Goal: Task Accomplishment & Management: Complete application form

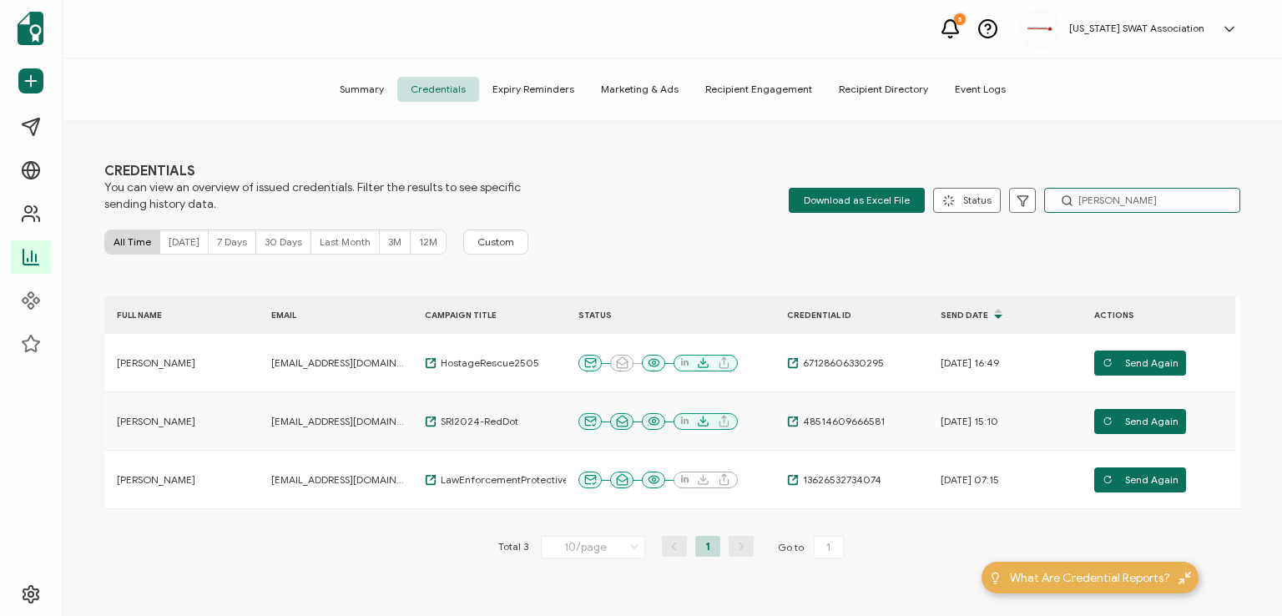
drag, startPoint x: 1115, startPoint y: 199, endPoint x: 1067, endPoint y: 201, distance: 48.5
click at [1065, 201] on div "[PERSON_NAME]" at bounding box center [1142, 200] width 196 height 25
type input "sniper"
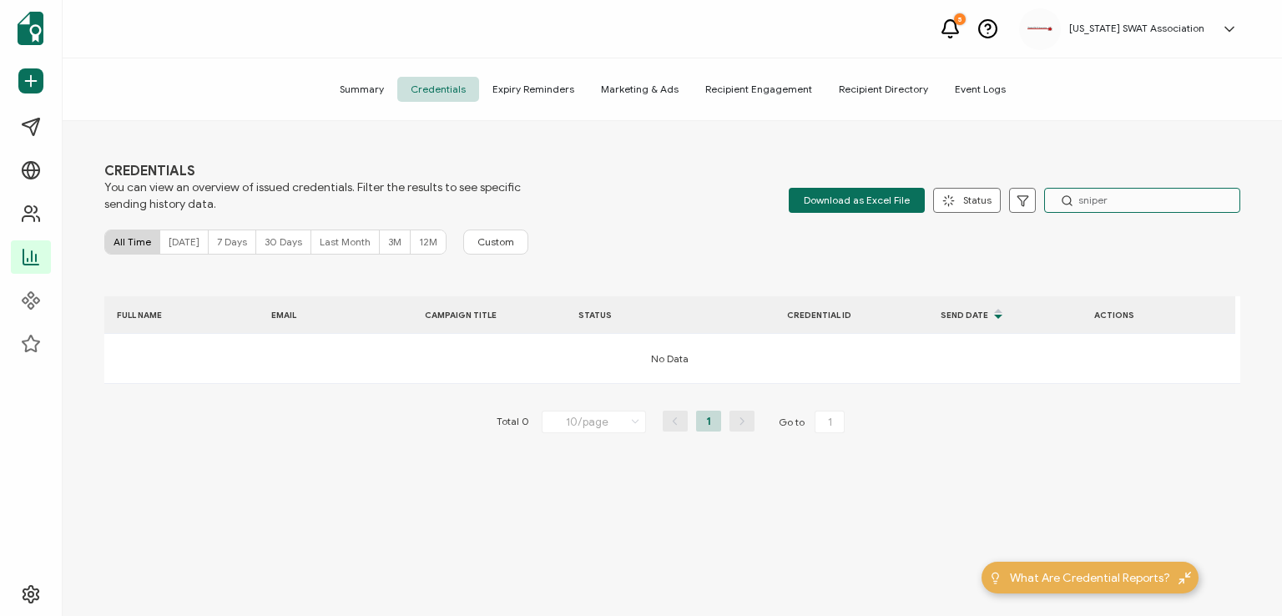
drag, startPoint x: 1113, startPoint y: 201, endPoint x: 1052, endPoint y: 204, distance: 61.0
click at [1052, 204] on input "sniper" at bounding box center [1142, 200] width 196 height 25
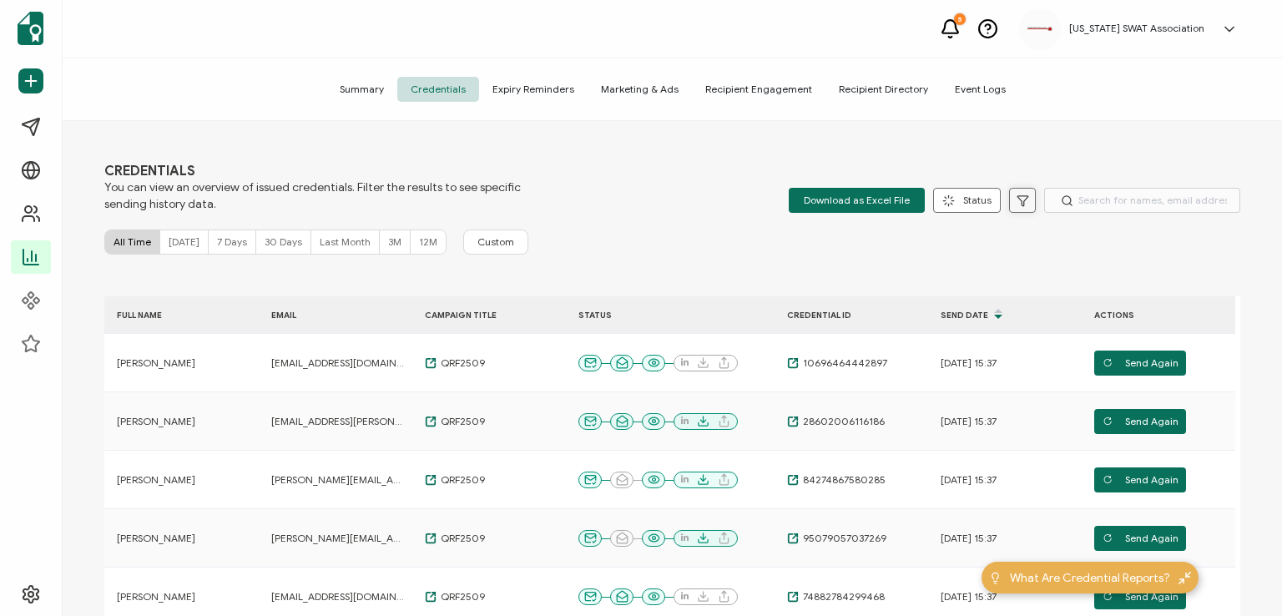
click at [1022, 201] on icon at bounding box center [1023, 201] width 13 height 13
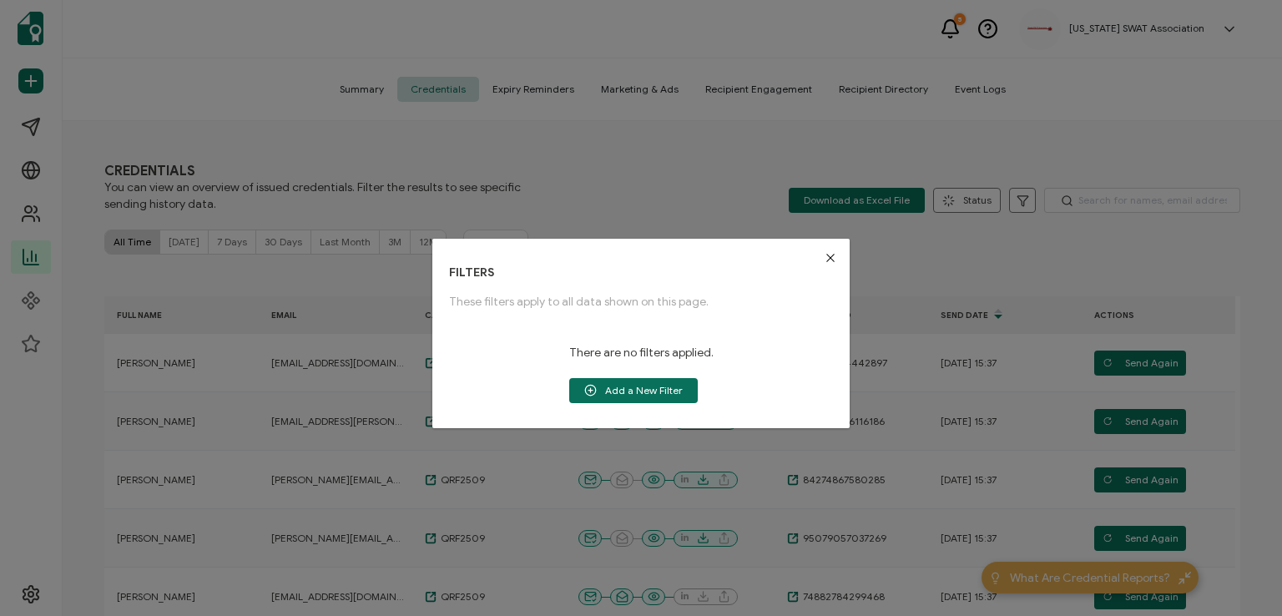
click at [831, 167] on div "FILTERS These filters apply to all data shown on this page. There are no filter…" at bounding box center [641, 308] width 1282 height 616
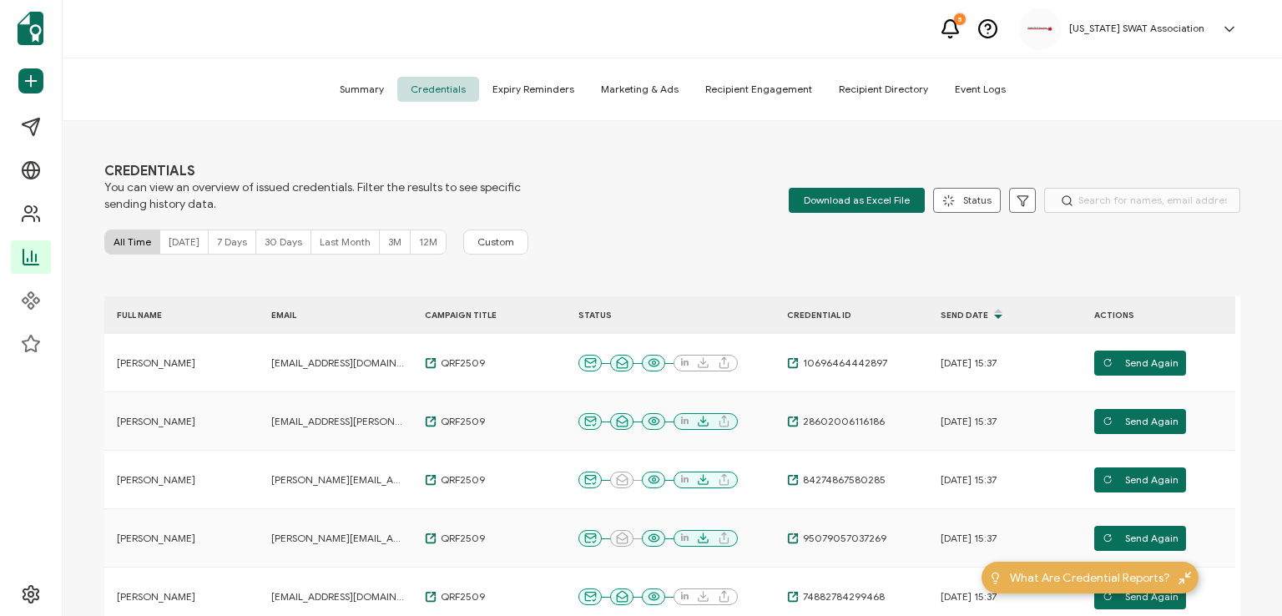
click at [448, 91] on span "Credentials" at bounding box center [438, 89] width 82 height 25
click at [1022, 196] on icon at bounding box center [1023, 201] width 13 height 13
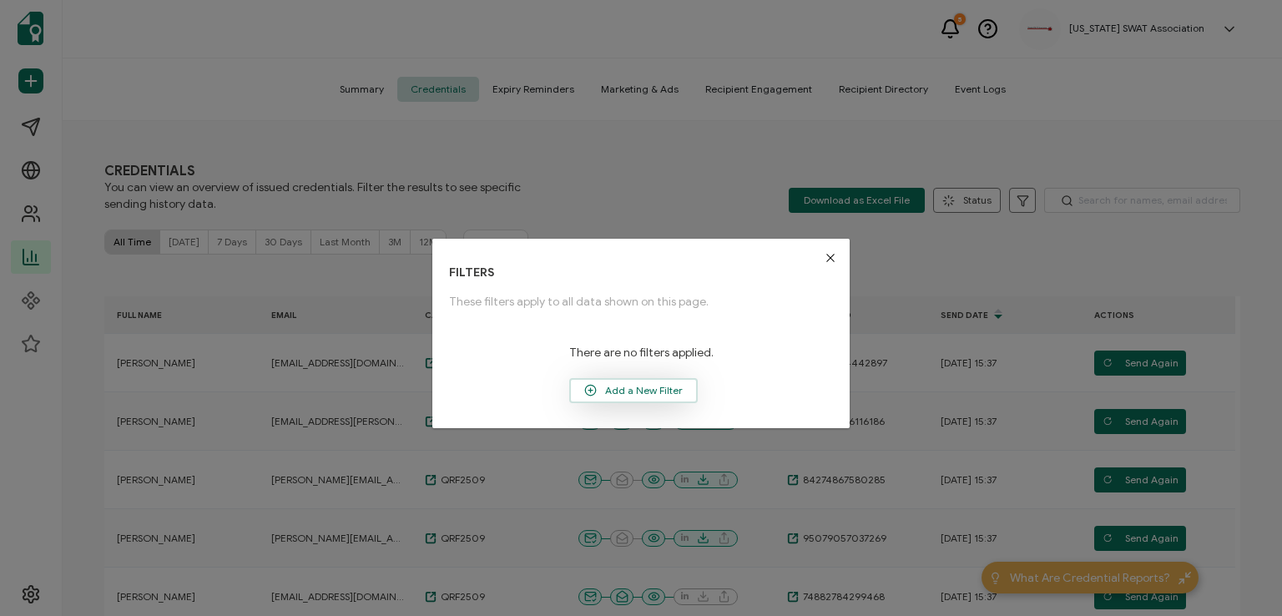
click at [606, 391] on span "Add a New Filter" at bounding box center [633, 390] width 125 height 25
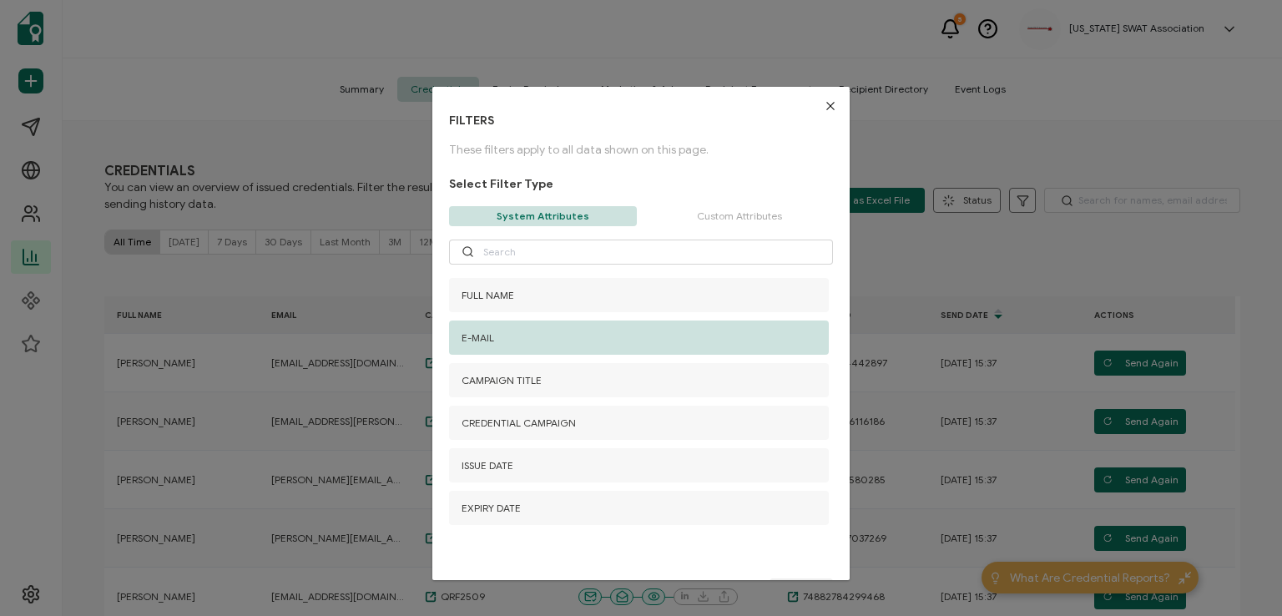
scroll to position [210, 0]
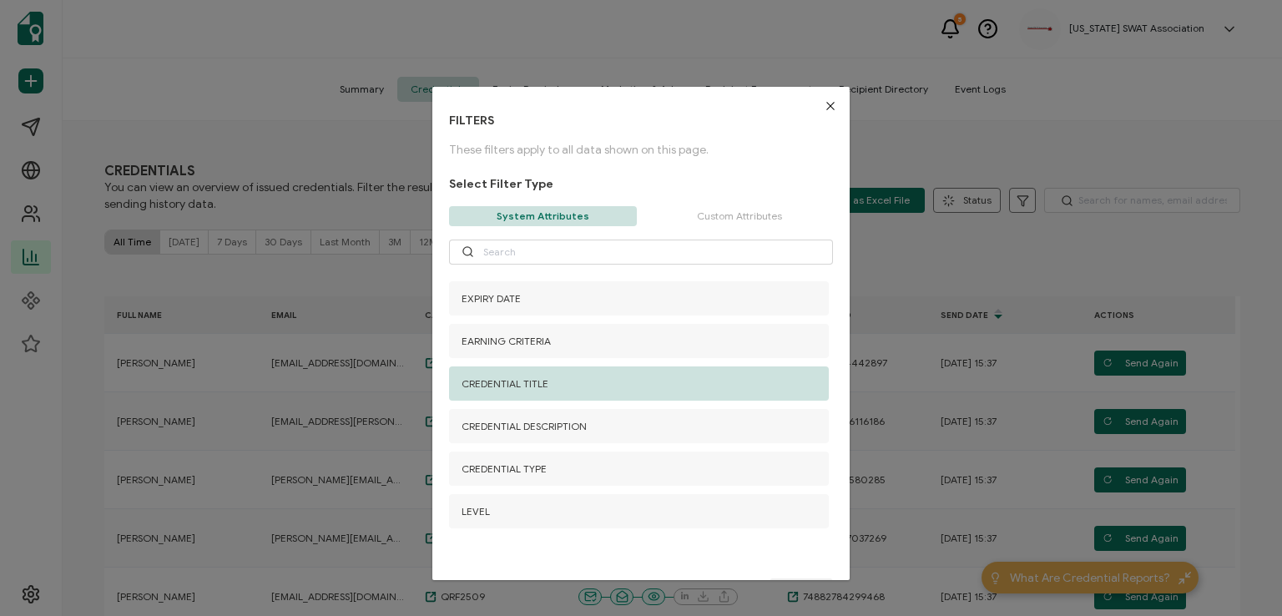
click at [641, 394] on div "CREDENTIAL TITLE" at bounding box center [639, 384] width 380 height 34
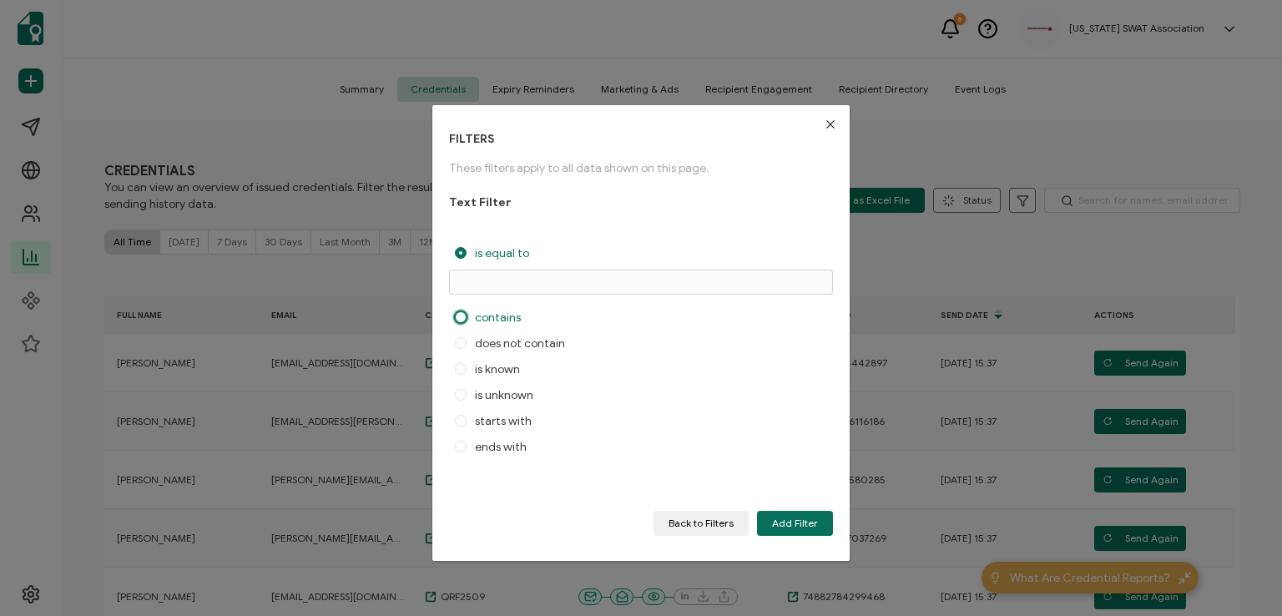
click at [513, 312] on span "contains" at bounding box center [494, 318] width 54 height 14
click at [467, 312] on input "contains" at bounding box center [461, 318] width 12 height 14
radio input "true"
radio input "false"
radio input "true"
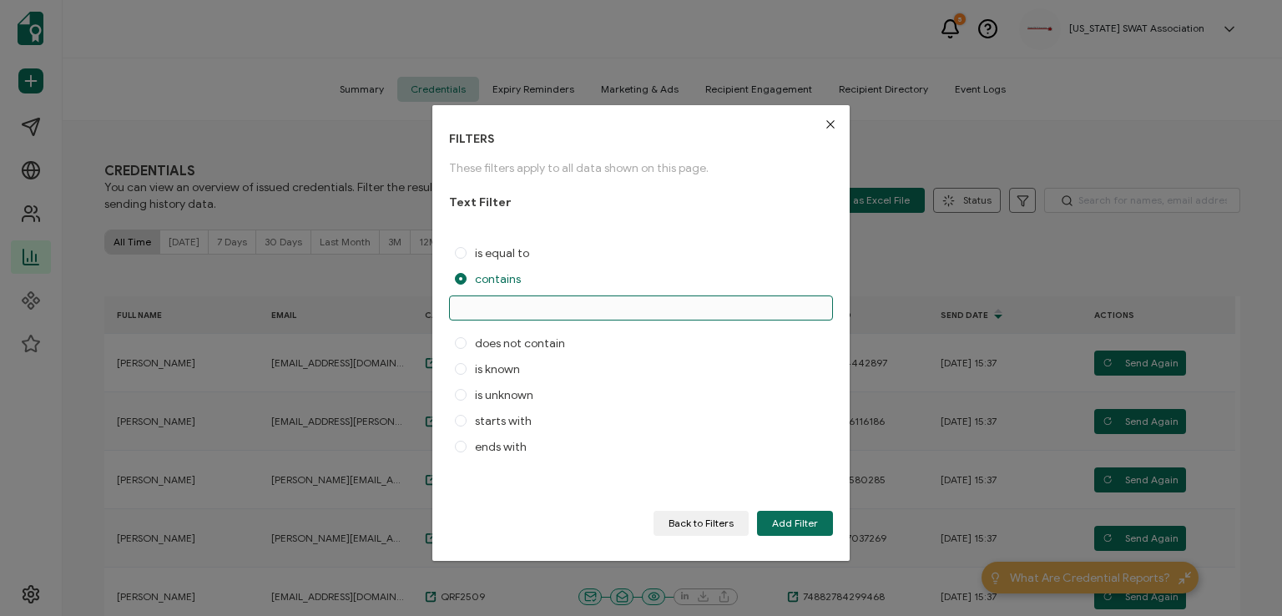
click at [514, 305] on input "dialog" at bounding box center [641, 308] width 384 height 25
type input "sniper"
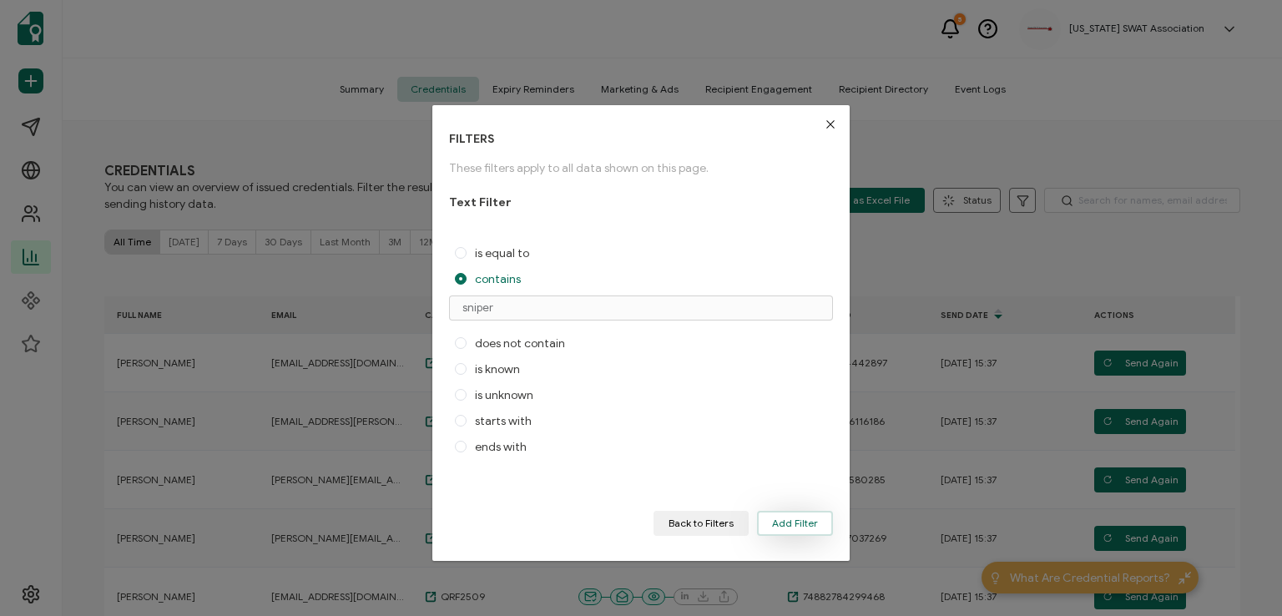
click at [808, 520] on span "Add Filter" at bounding box center [795, 523] width 46 height 10
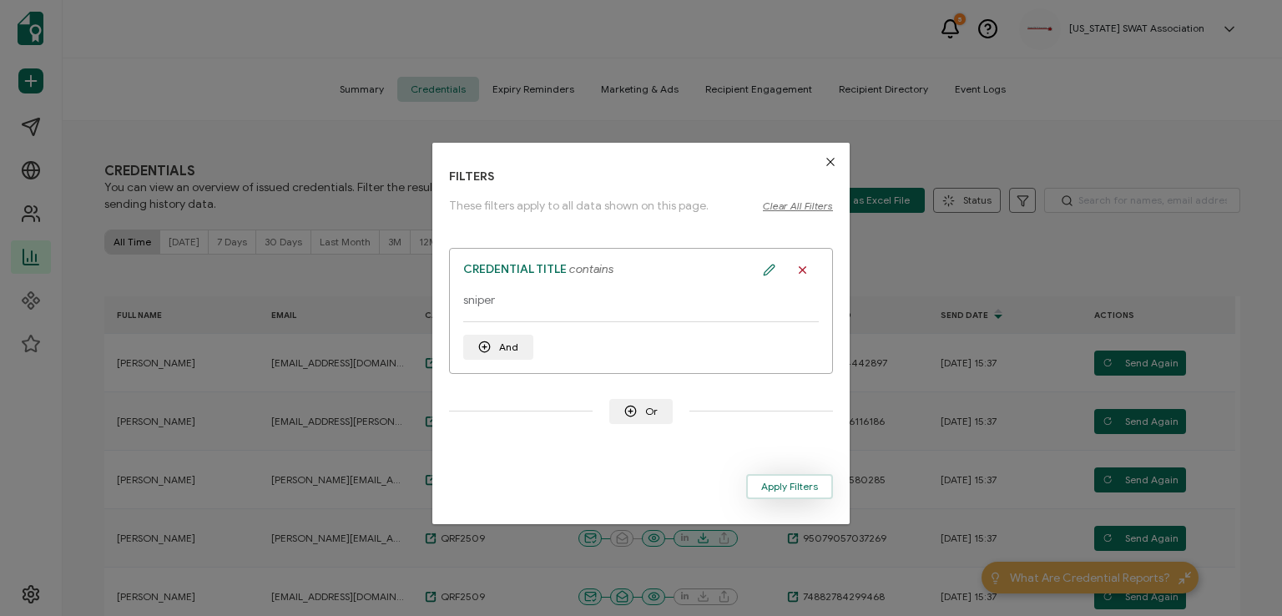
click at [797, 485] on span "Apply Filters" at bounding box center [789, 487] width 57 height 10
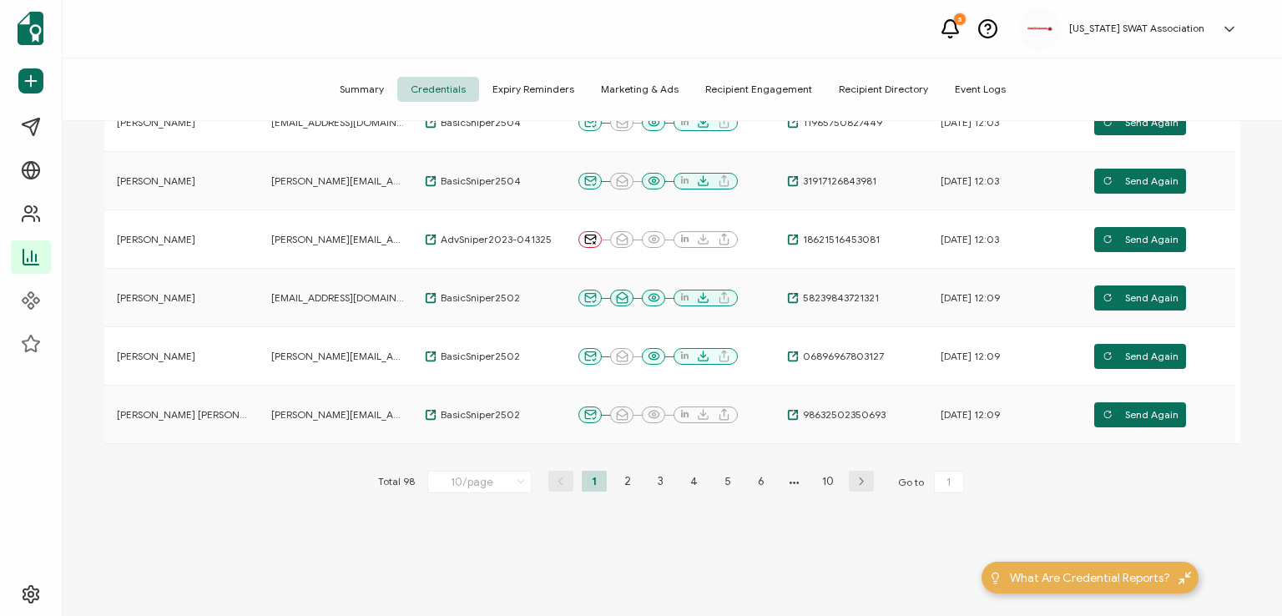
scroll to position [552, 0]
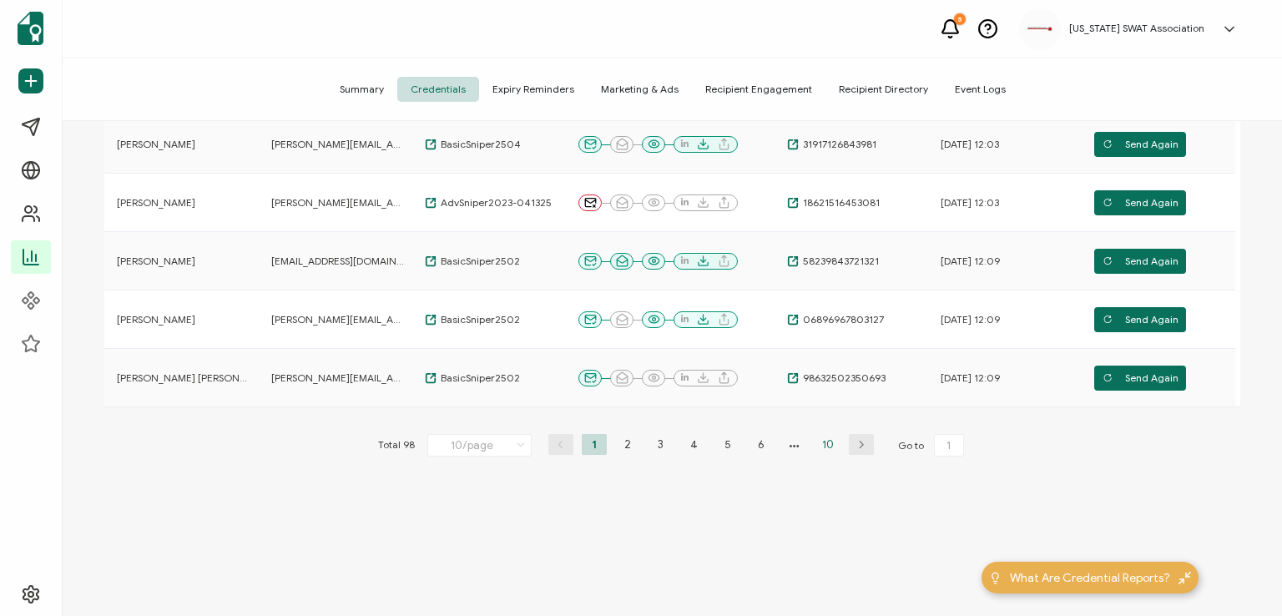
click at [827, 442] on li "10" at bounding box center [828, 444] width 25 height 21
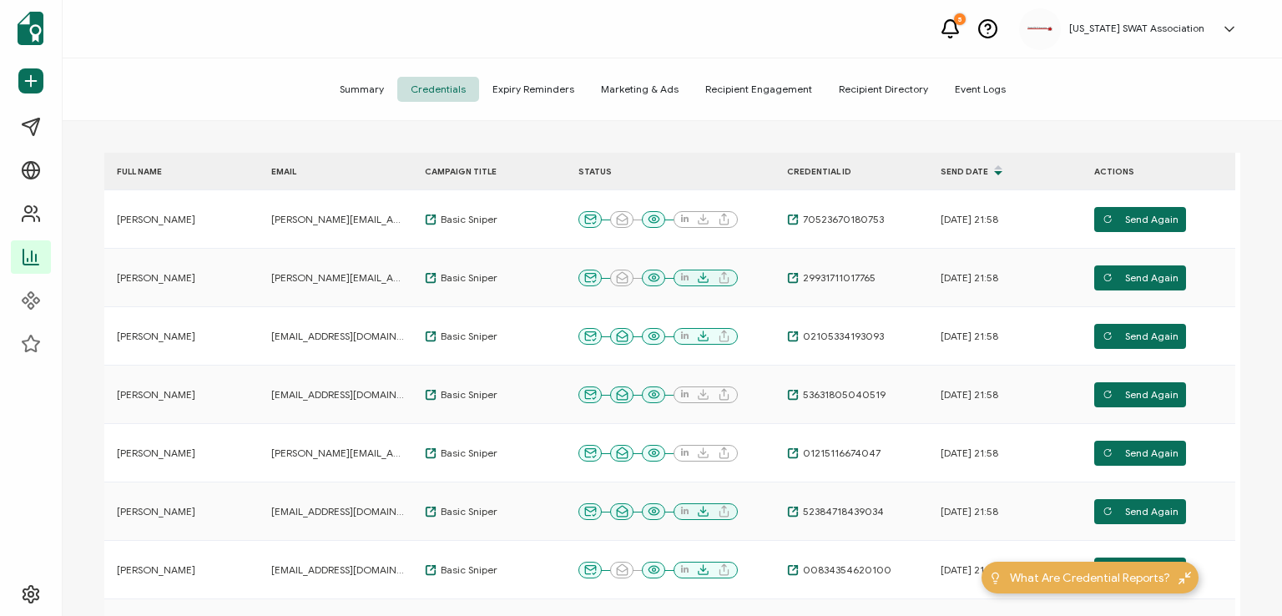
scroll to position [435, 0]
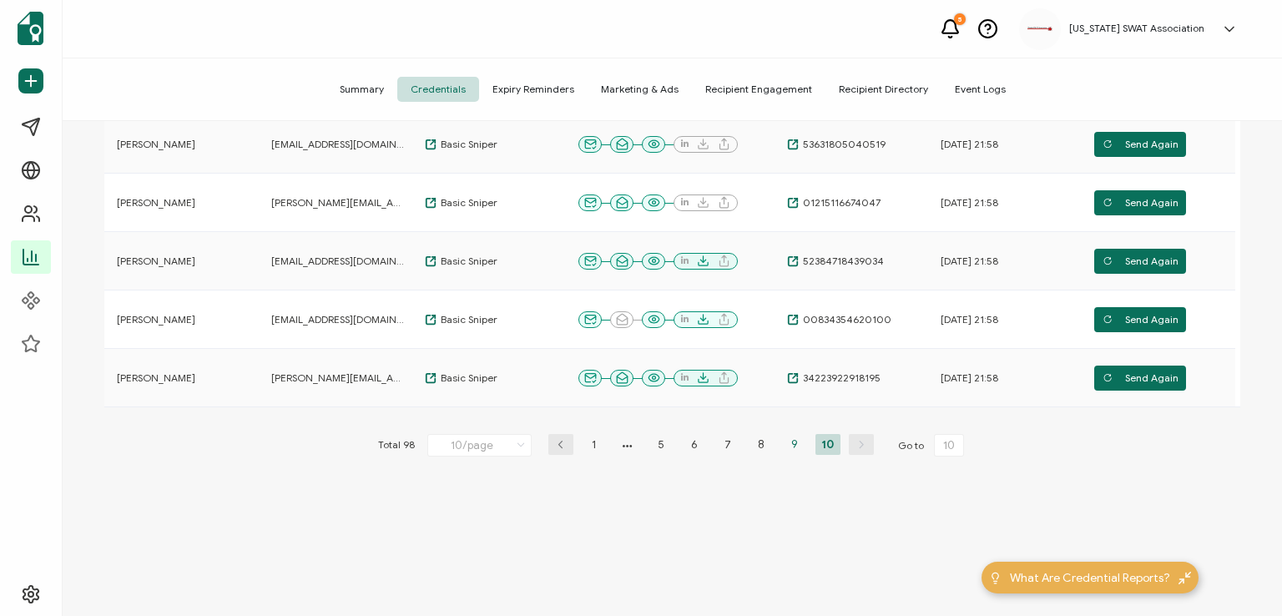
click at [786, 439] on li "9" at bounding box center [794, 444] width 25 height 21
type input "9"
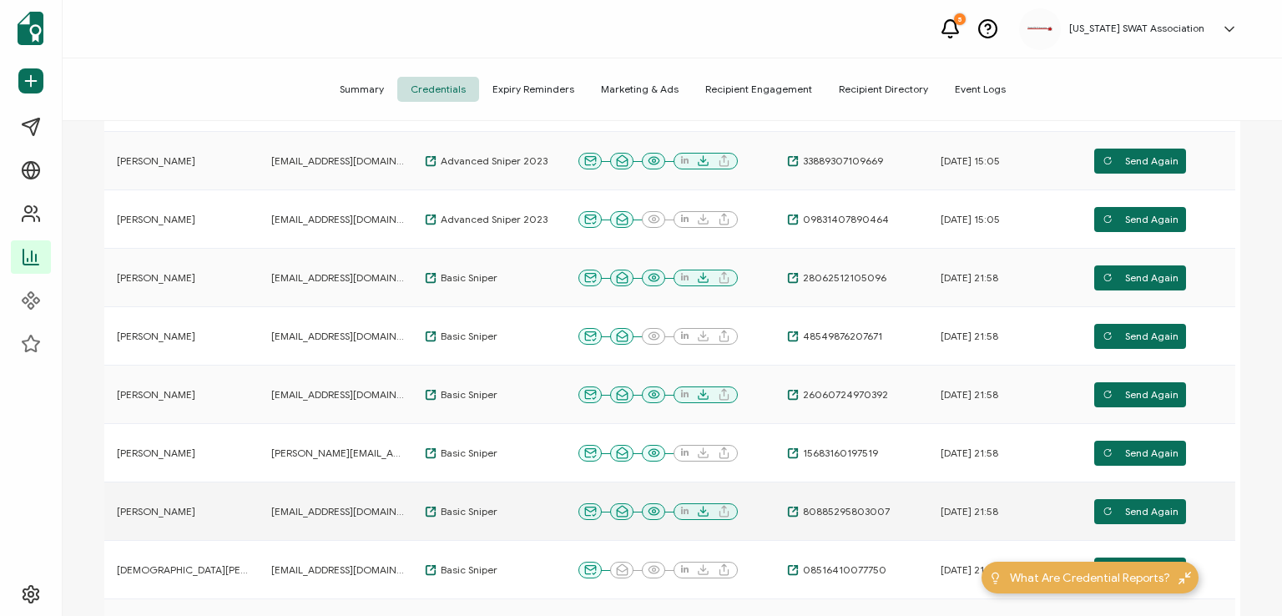
scroll to position [51, 0]
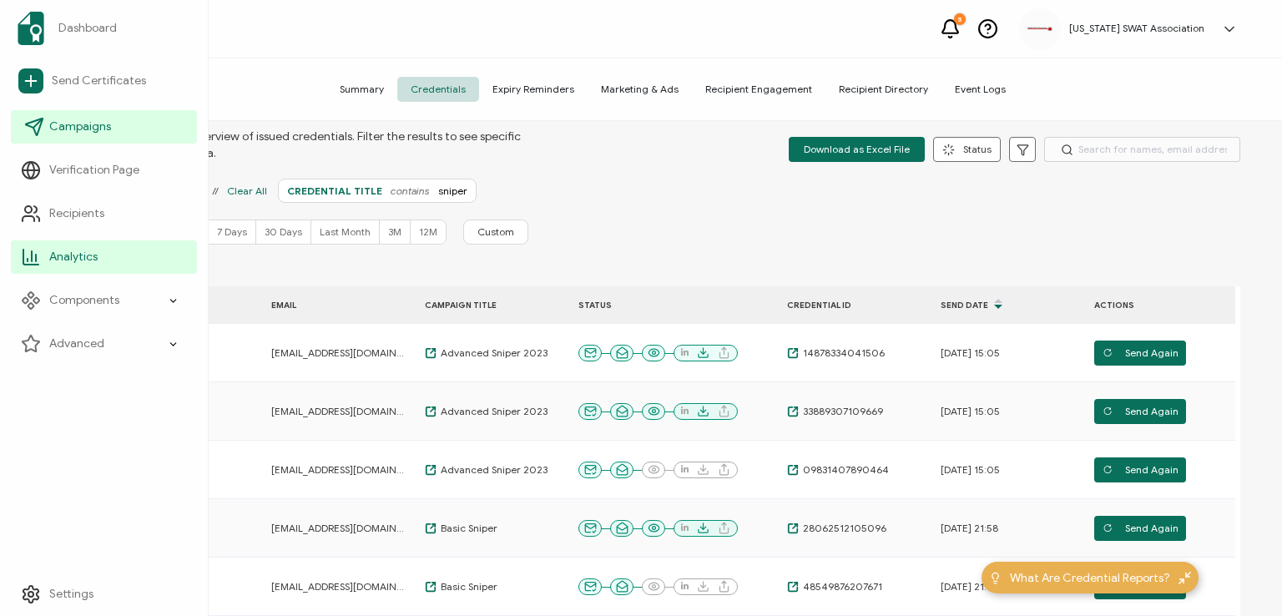
click at [78, 131] on span "Campaigns" at bounding box center [80, 127] width 62 height 17
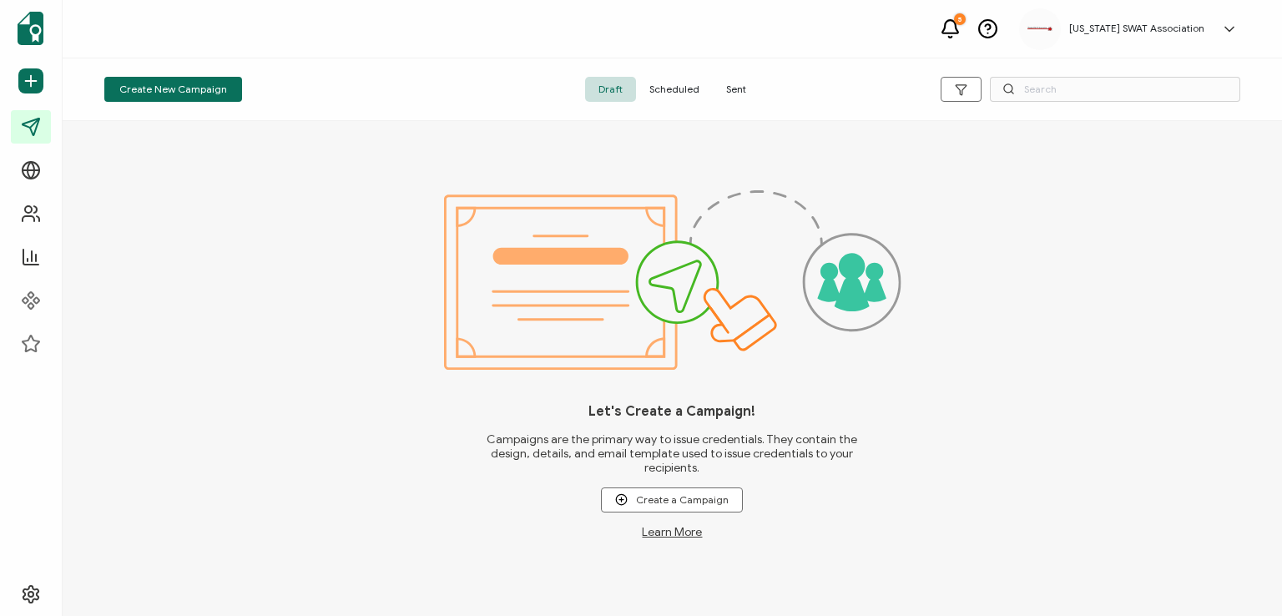
click at [736, 88] on span "Sent" at bounding box center [736, 89] width 47 height 25
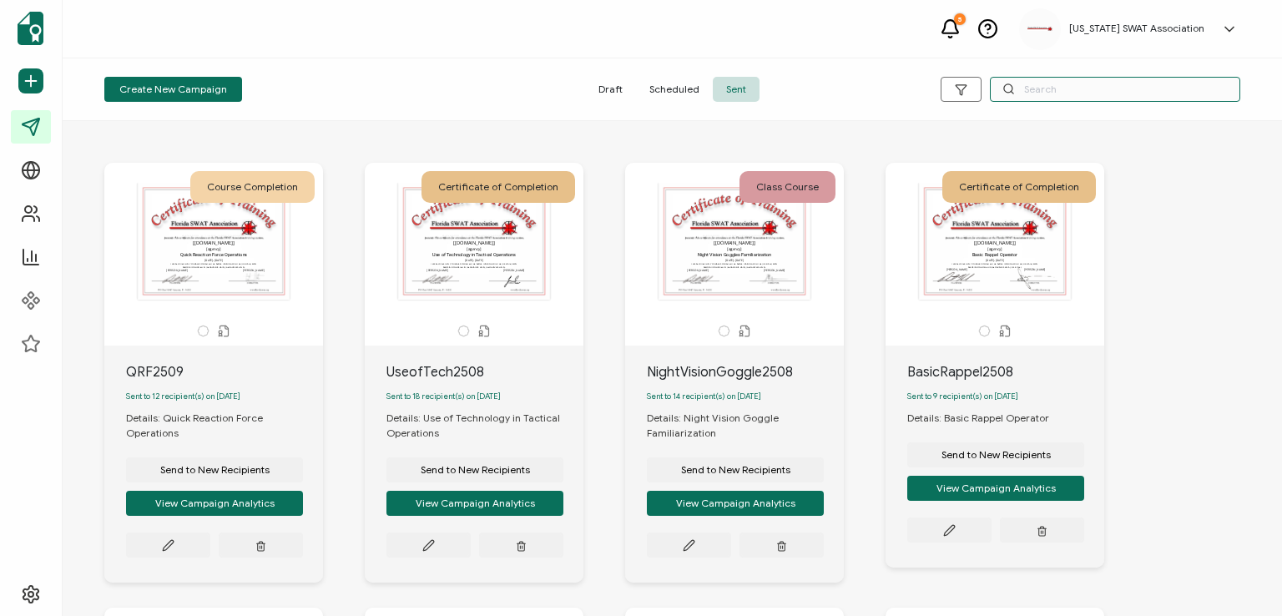
click at [1049, 85] on input "text" at bounding box center [1115, 89] width 250 height 25
type input "sniper"
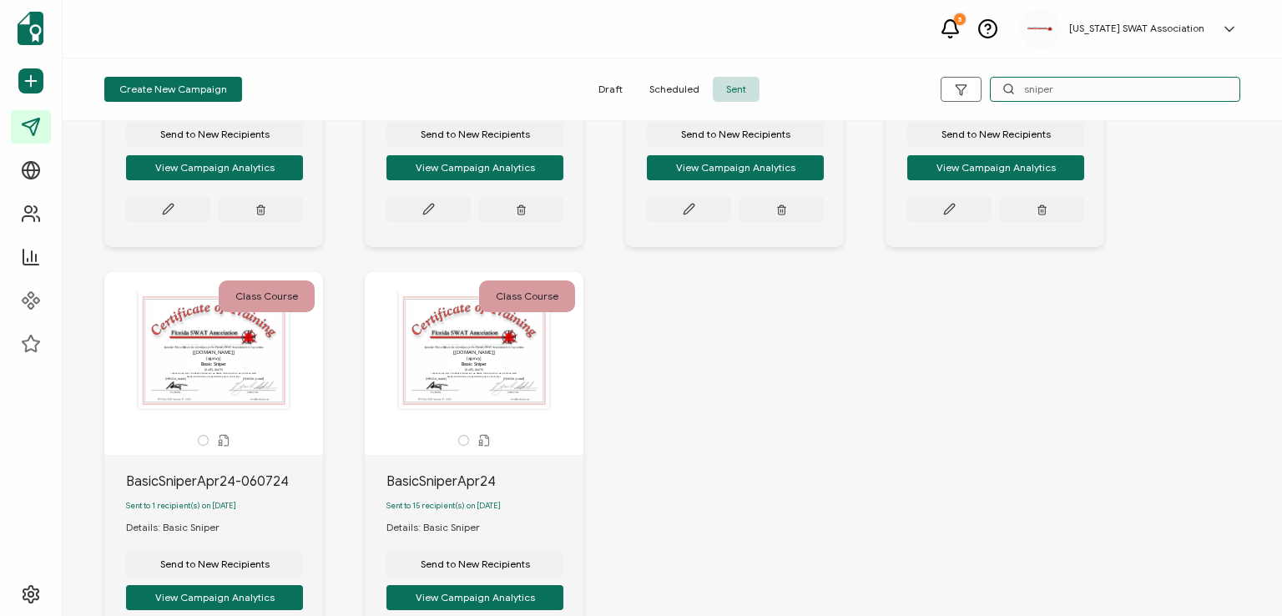
scroll to position [930, 0]
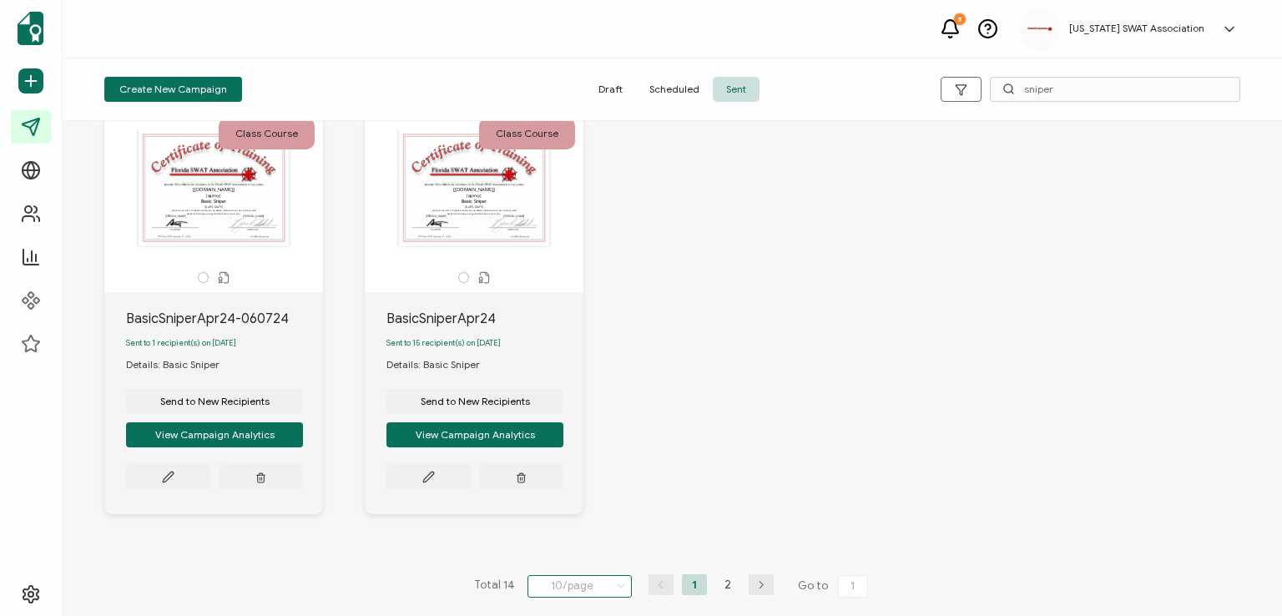
click at [551, 589] on input "10/page" at bounding box center [580, 586] width 104 height 23
click at [558, 522] on li "30/page" at bounding box center [582, 514] width 116 height 28
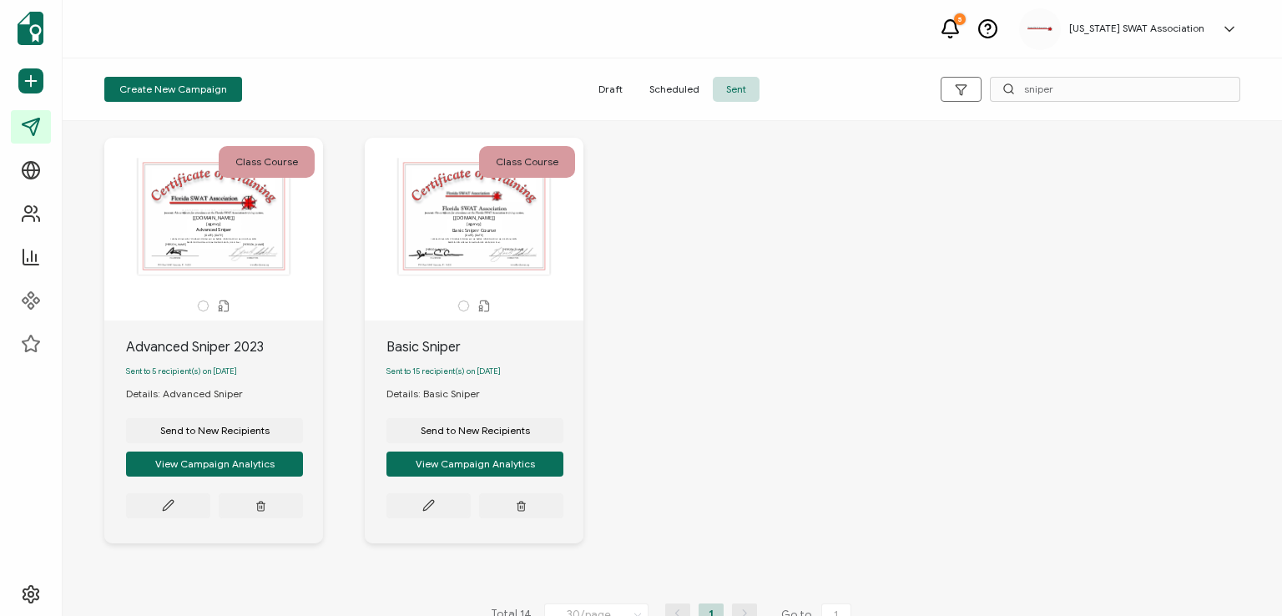
scroll to position [1366, 0]
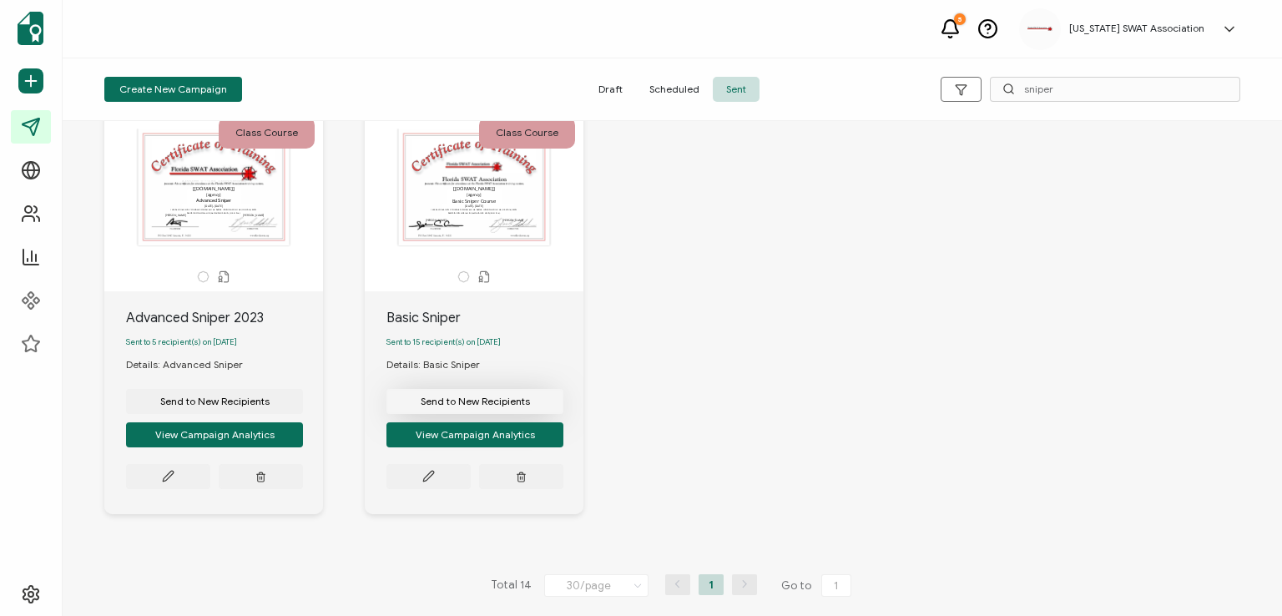
click at [463, 398] on span "Send to New Recipients" at bounding box center [475, 402] width 109 height 10
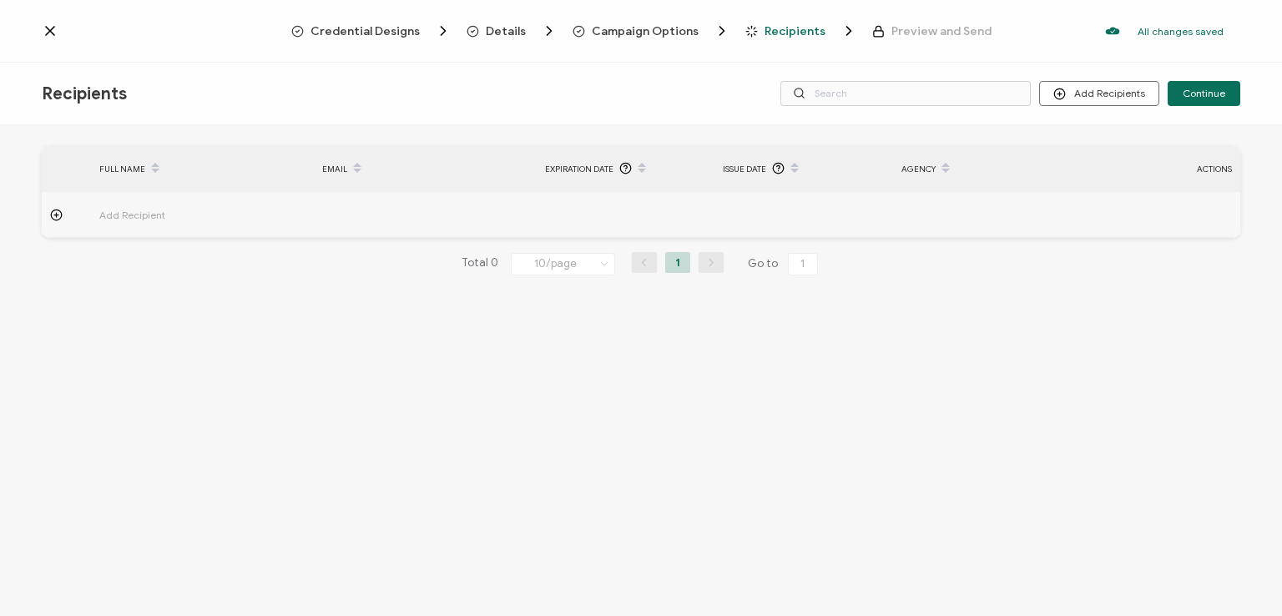
click at [411, 30] on span "Credential Designs" at bounding box center [365, 31] width 109 height 13
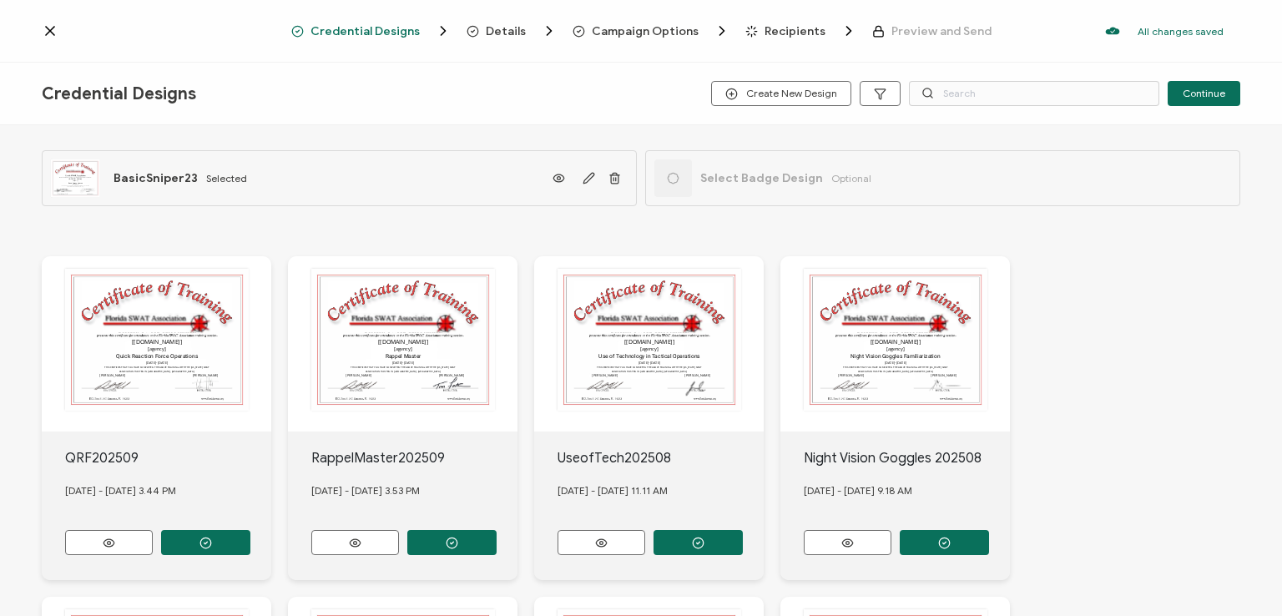
click at [499, 28] on span "Details" at bounding box center [506, 31] width 40 height 13
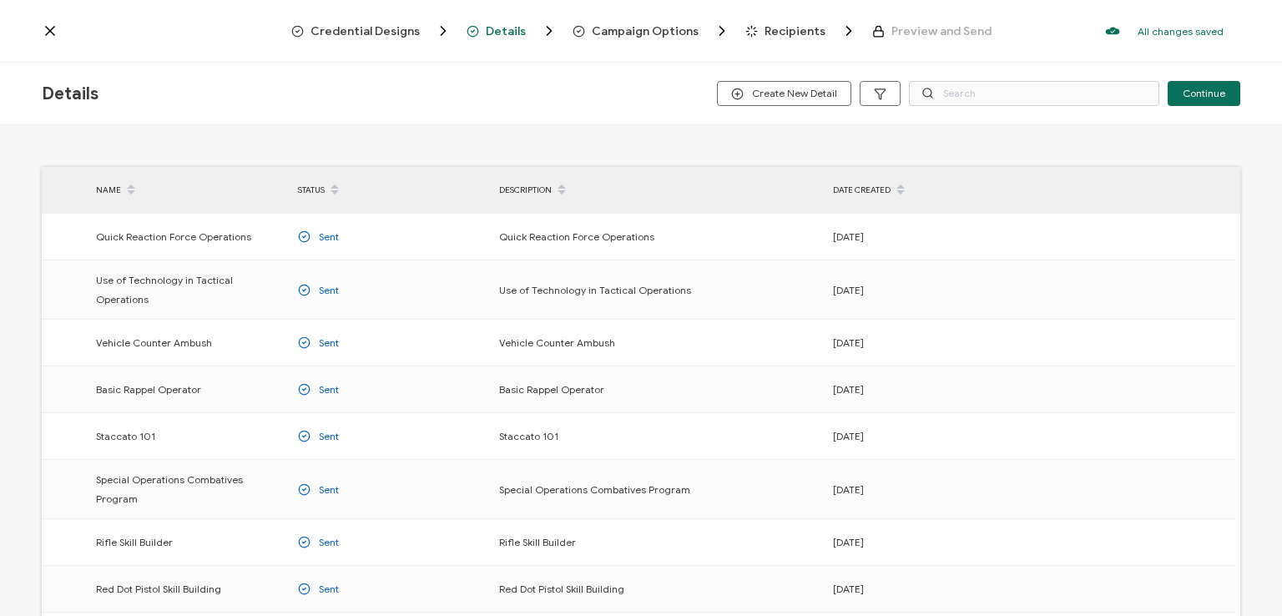
click at [611, 30] on span "Campaign Options" at bounding box center [645, 31] width 107 height 13
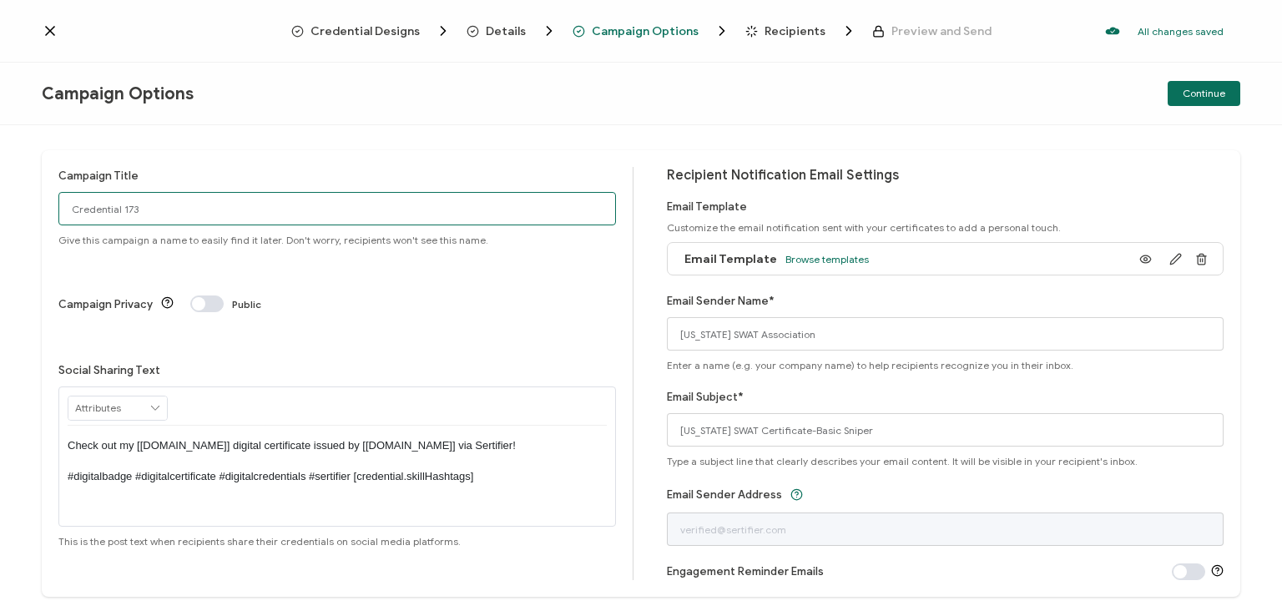
click at [139, 211] on input "Credential 173" at bounding box center [337, 208] width 558 height 33
drag, startPoint x: 80, startPoint y: 215, endPoint x: 68, endPoint y: 217, distance: 12.6
click at [68, 217] on input "Credential 173" at bounding box center [337, 208] width 558 height 33
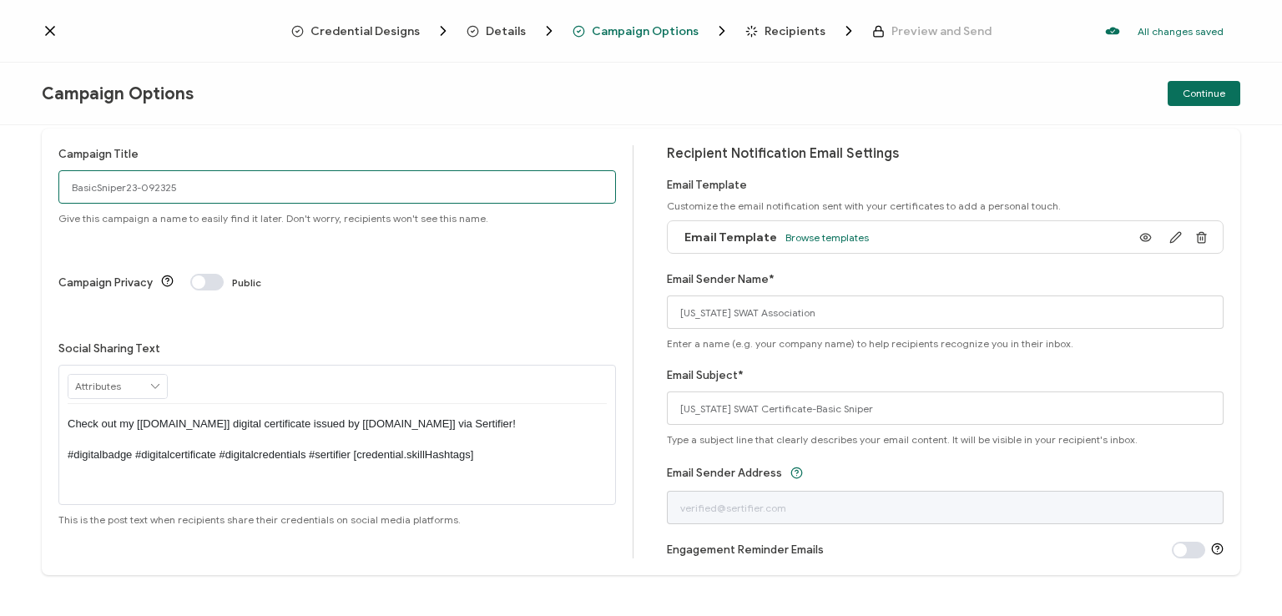
scroll to position [39, 0]
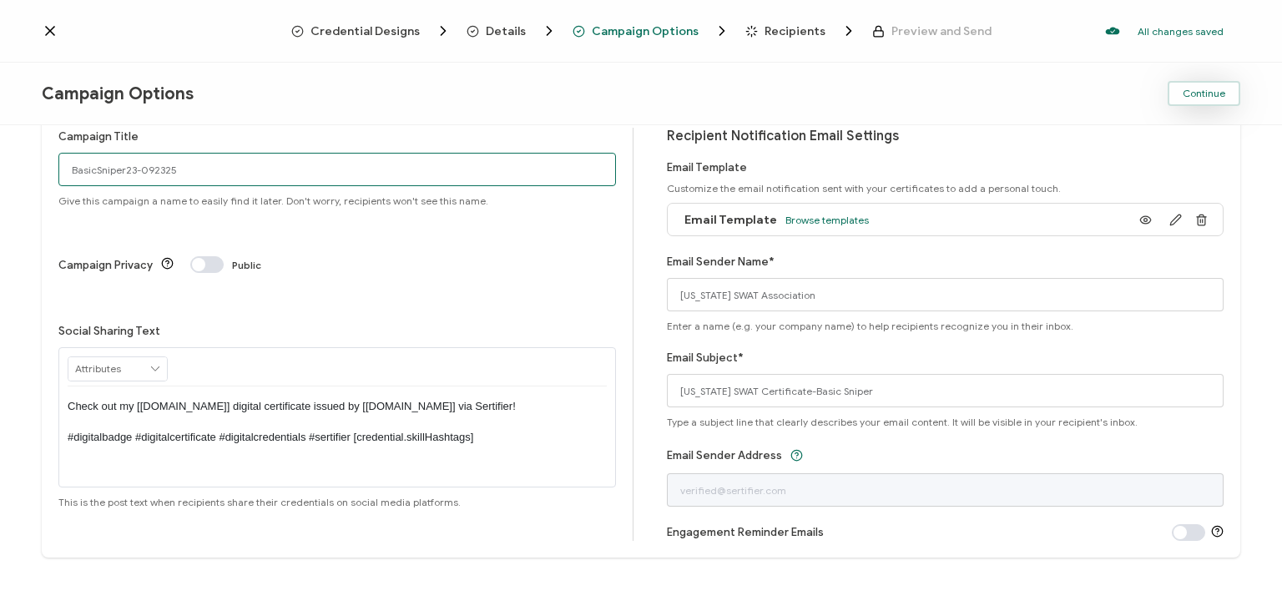
type input "BasicSniper23-092325"
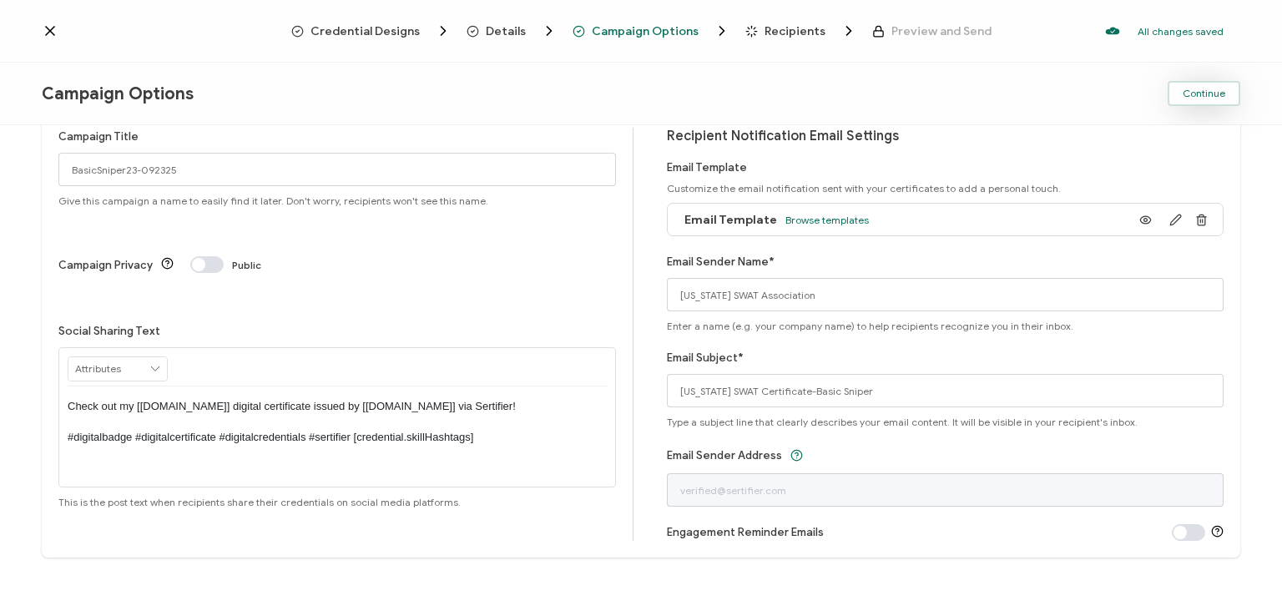
click at [1206, 89] on span "Continue" at bounding box center [1204, 94] width 43 height 10
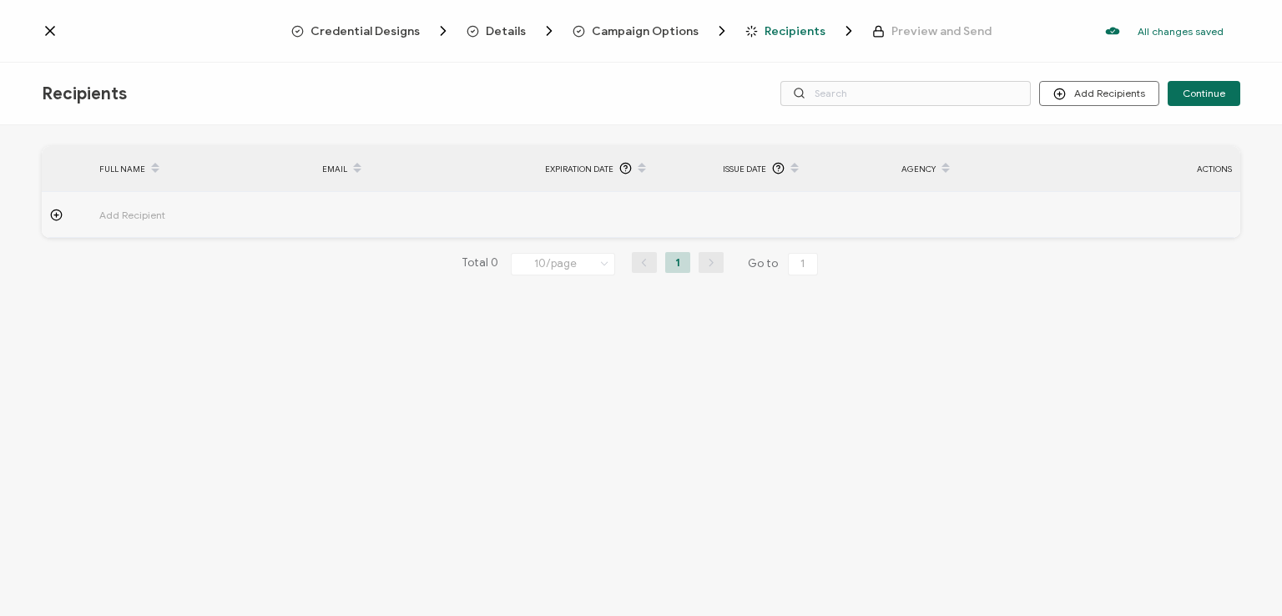
drag, startPoint x: 60, startPoint y: 215, endPoint x: 88, endPoint y: 214, distance: 27.6
click at [62, 215] on icon at bounding box center [56, 215] width 13 height 13
click at [209, 263] on input "text" at bounding box center [172, 261] width 146 height 27
type input "j"
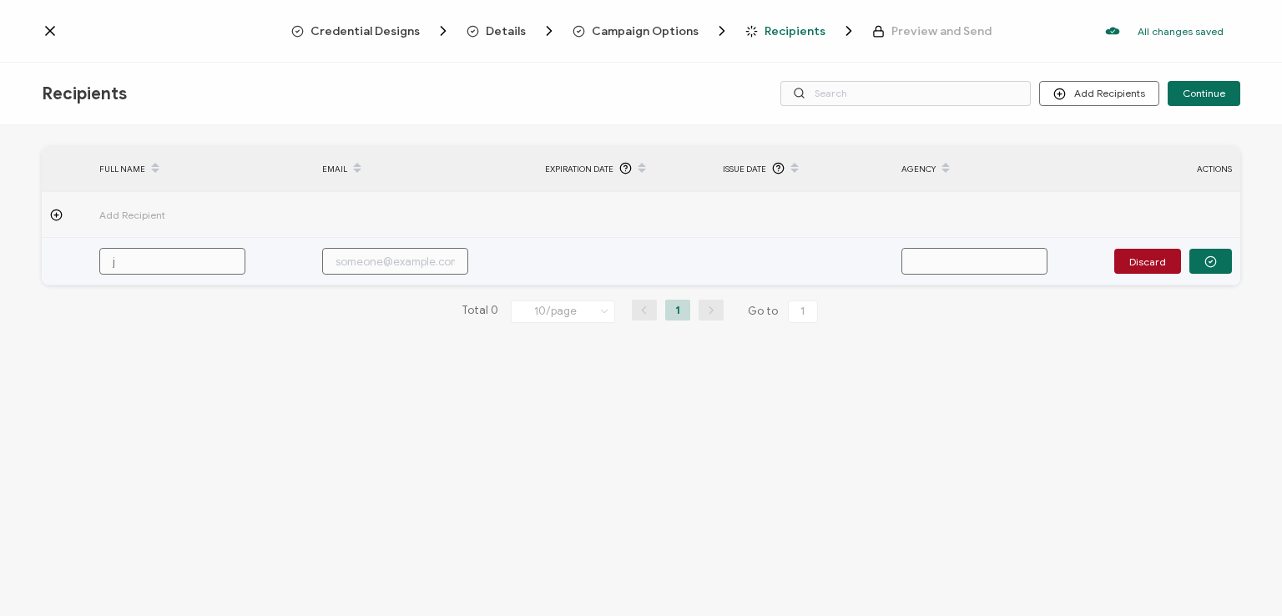
type input "jo"
type input "[PERSON_NAME]"
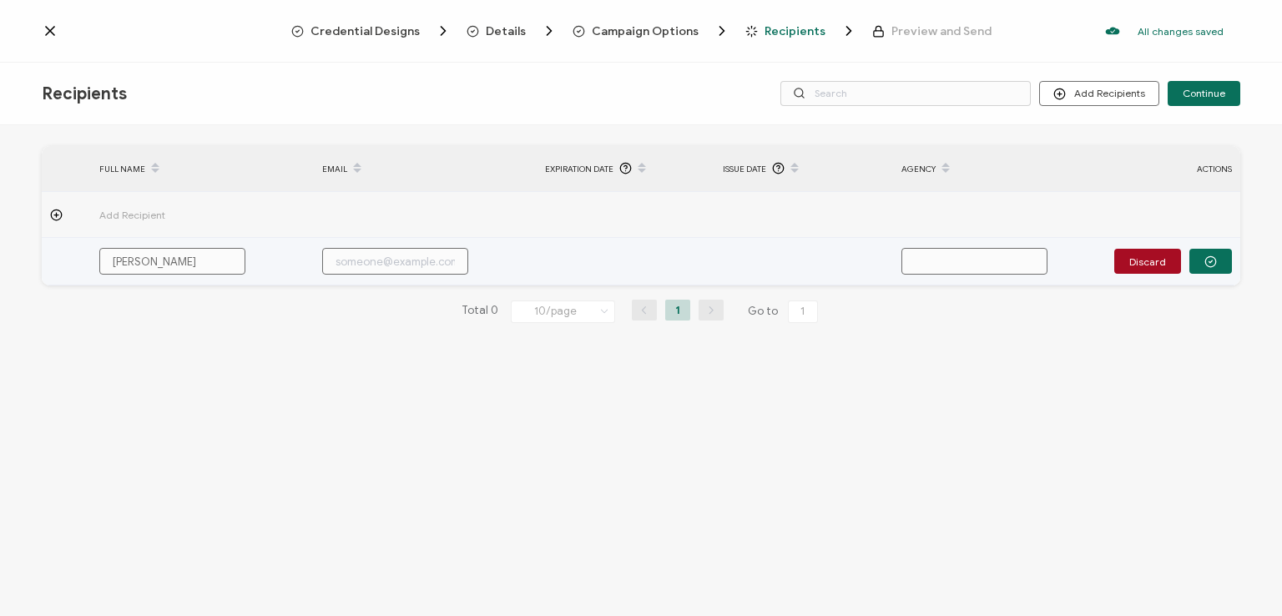
type input "[PERSON_NAME]"
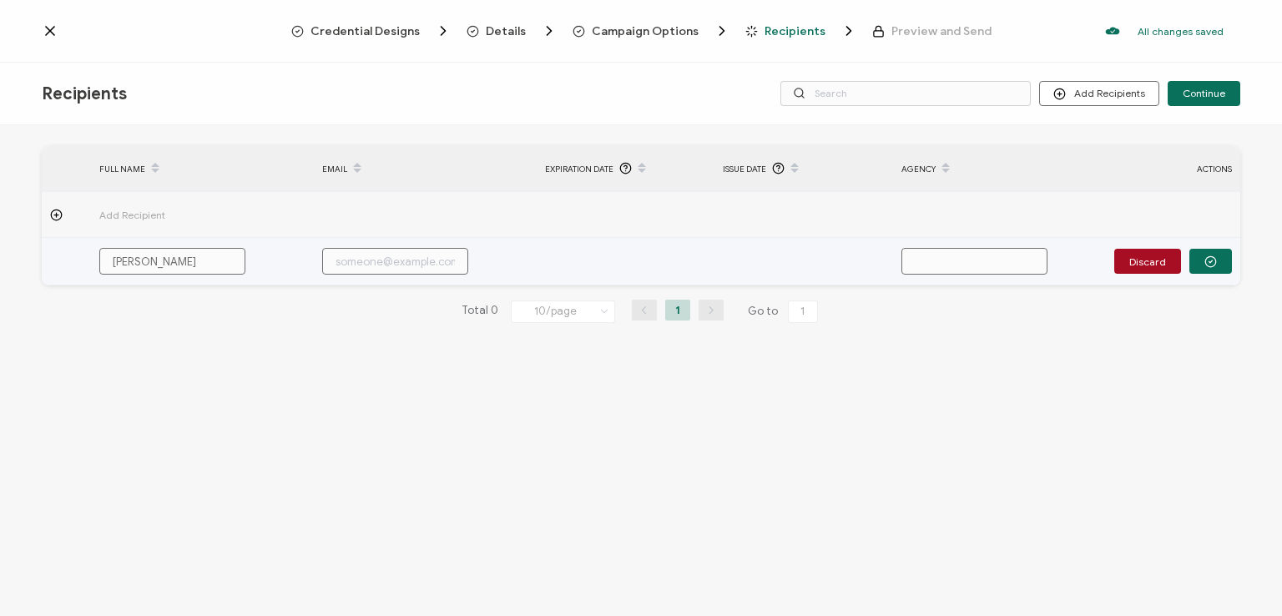
type input "[PERSON_NAME]"
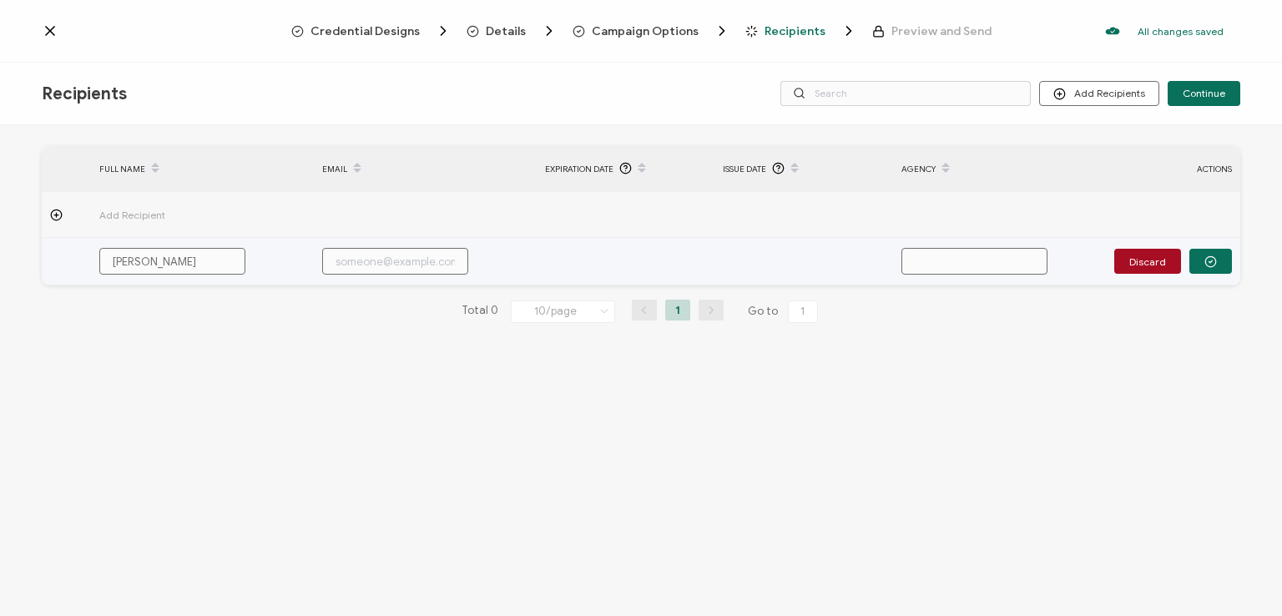
type input "[PERSON_NAME]"
click at [1146, 259] on button "Discard" at bounding box center [1148, 261] width 67 height 25
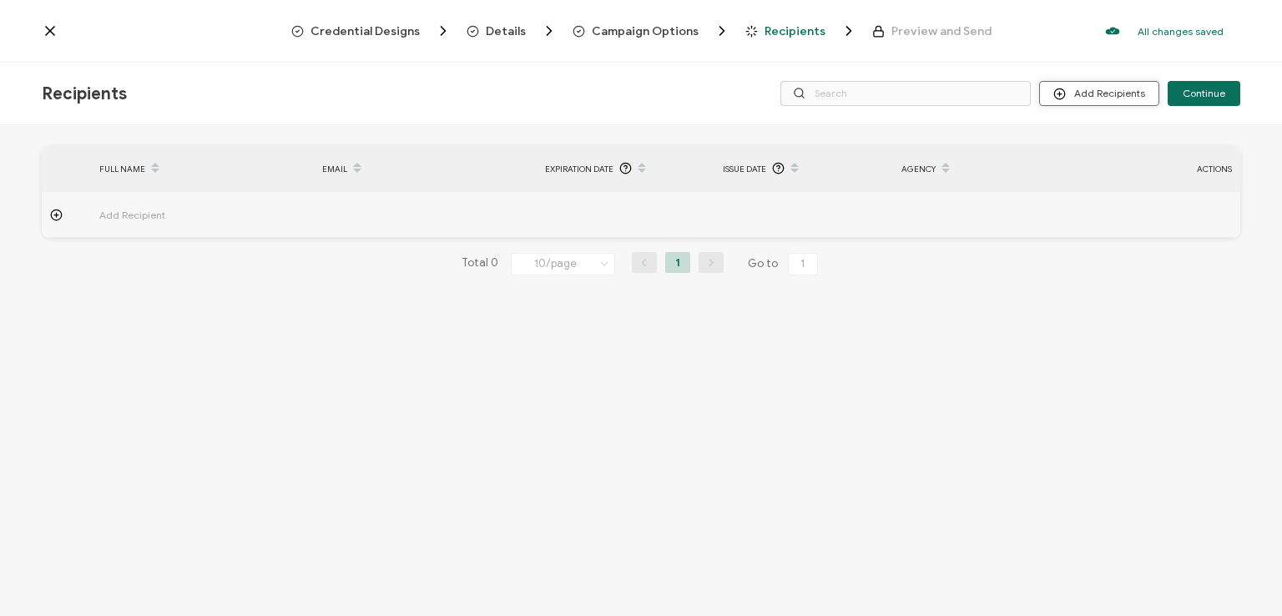
click at [1105, 99] on button "Add Recipients" at bounding box center [1099, 93] width 120 height 25
click at [1111, 168] on span "Import From Recipients" at bounding box center [1134, 165] width 109 height 13
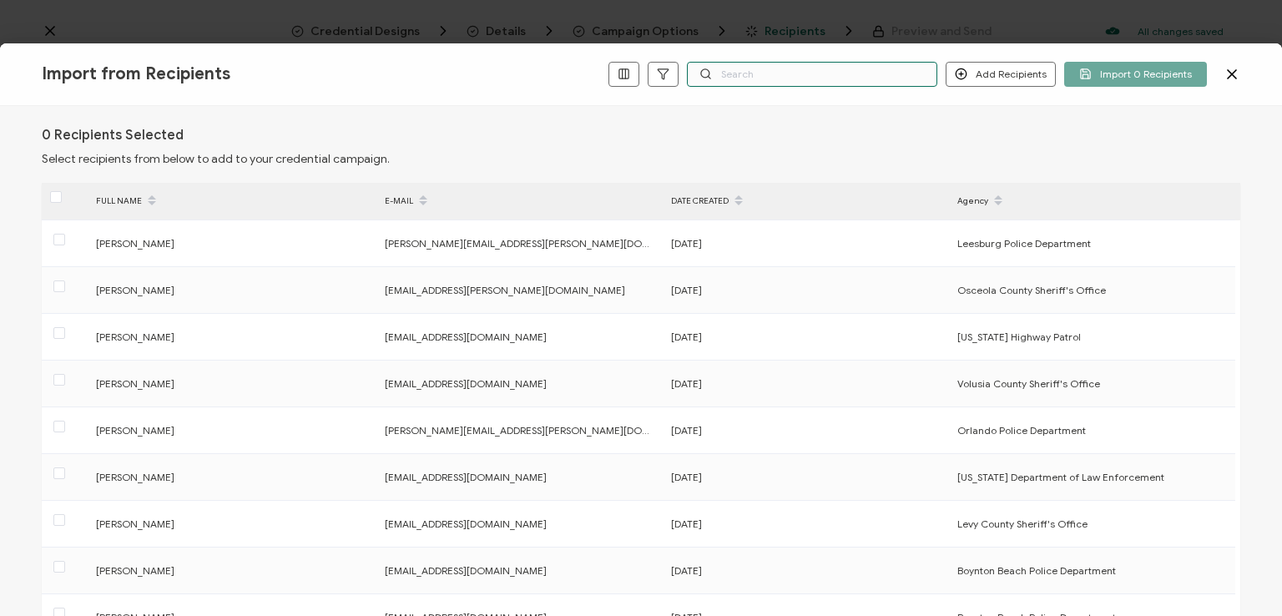
click at [774, 79] on input "text" at bounding box center [812, 74] width 250 height 25
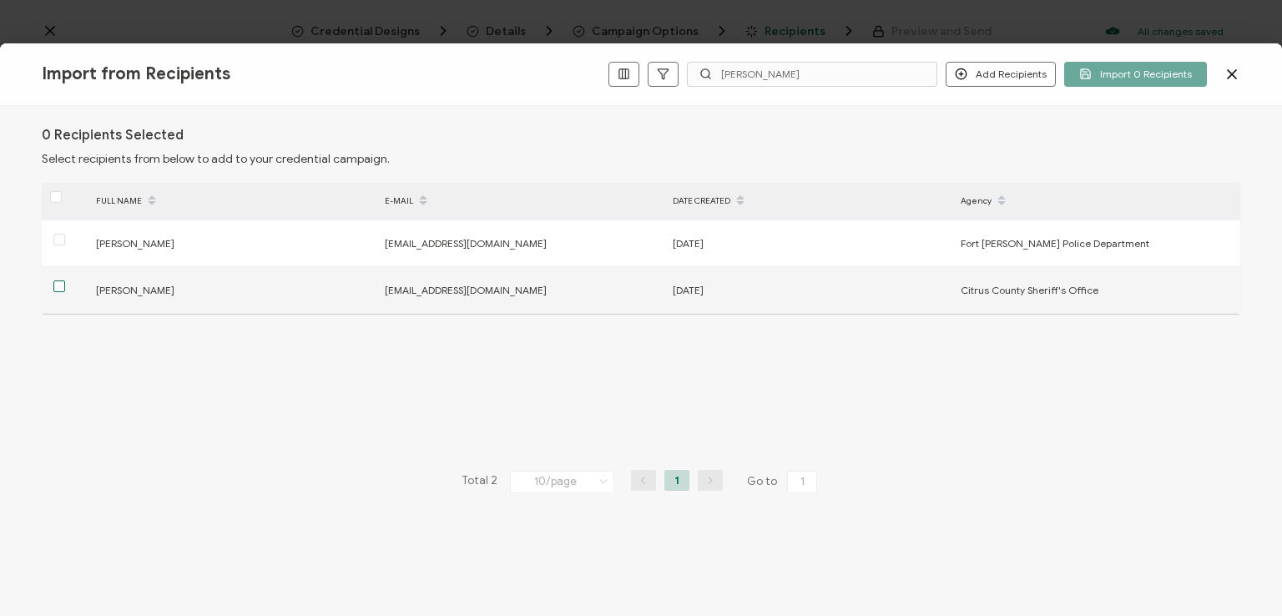
click at [60, 285] on span at bounding box center [59, 287] width 12 height 12
click at [65, 281] on input "checkbox" at bounding box center [65, 281] width 0 height 0
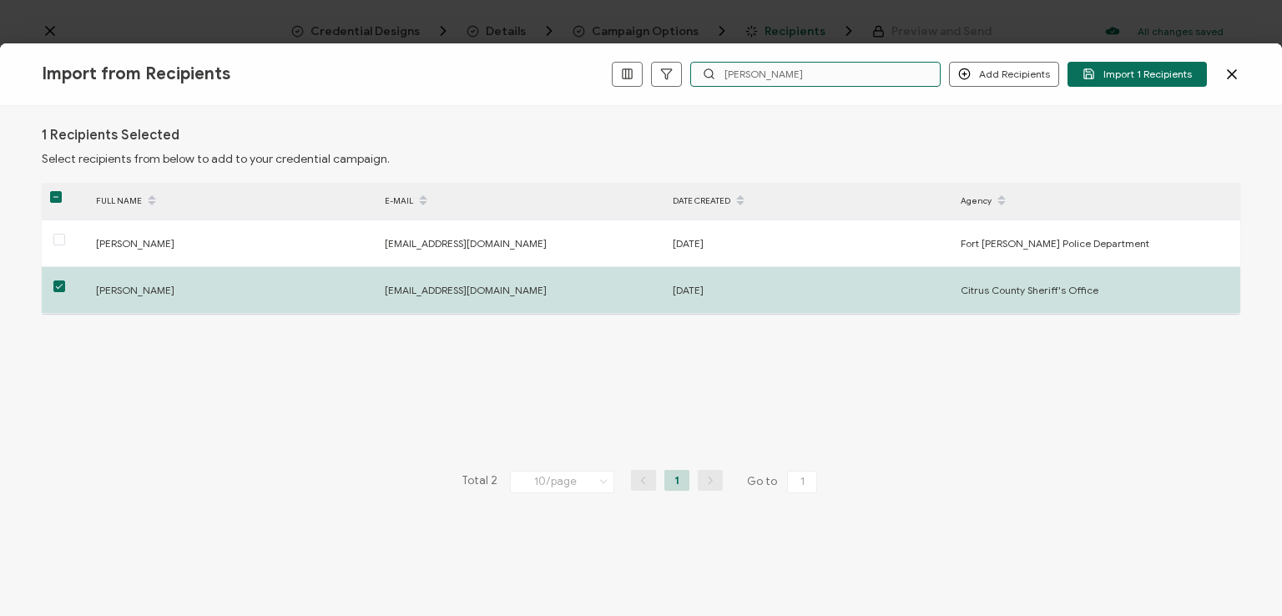
drag, startPoint x: 775, startPoint y: 74, endPoint x: 726, endPoint y: 78, distance: 49.4
click at [726, 78] on input "[PERSON_NAME]" at bounding box center [815, 74] width 250 height 25
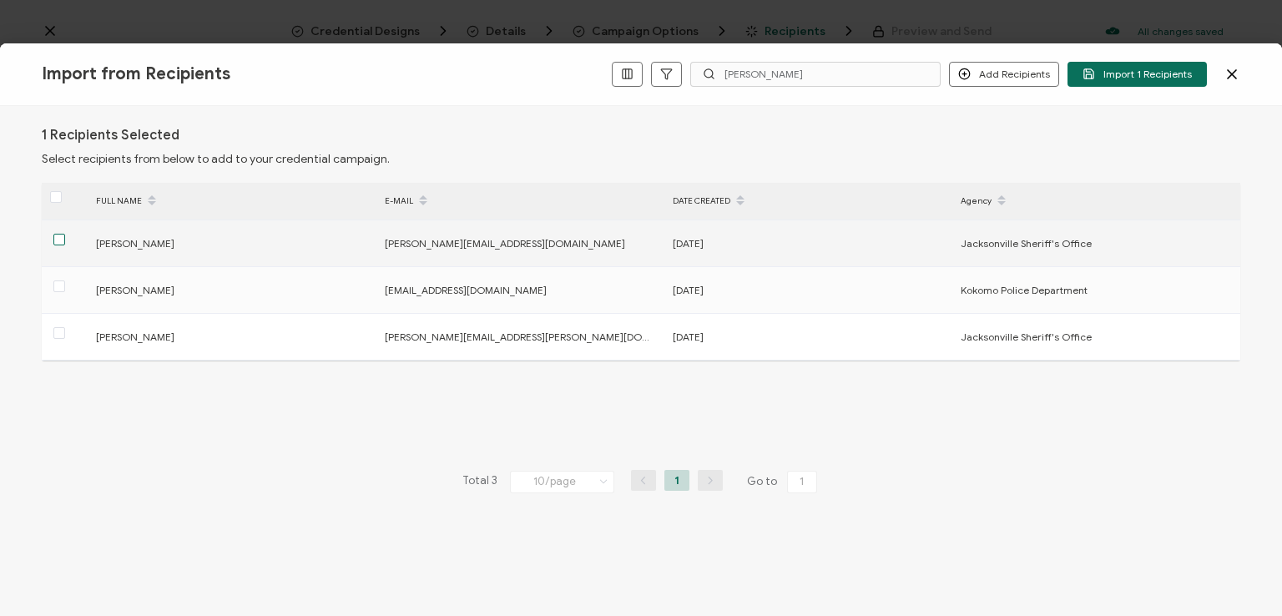
click at [57, 242] on span at bounding box center [59, 240] width 12 height 12
click at [65, 234] on input "checkbox" at bounding box center [65, 234] width 0 height 0
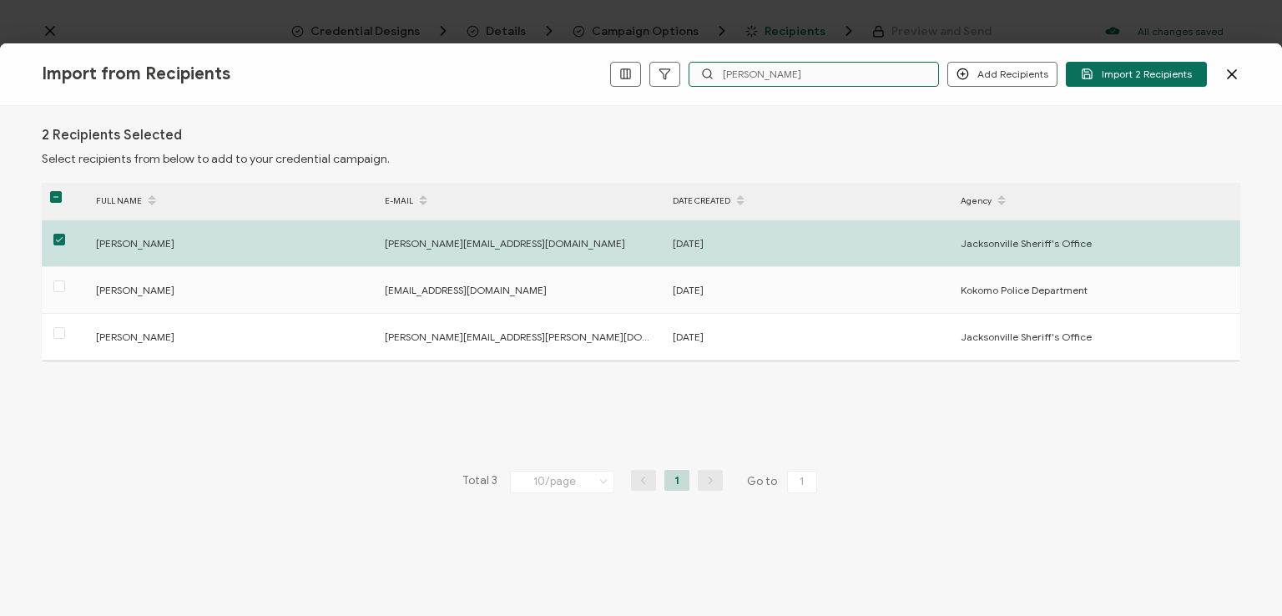
drag, startPoint x: 802, startPoint y: 78, endPoint x: 725, endPoint y: 78, distance: 77.6
click at [725, 78] on input "[PERSON_NAME]" at bounding box center [814, 74] width 250 height 25
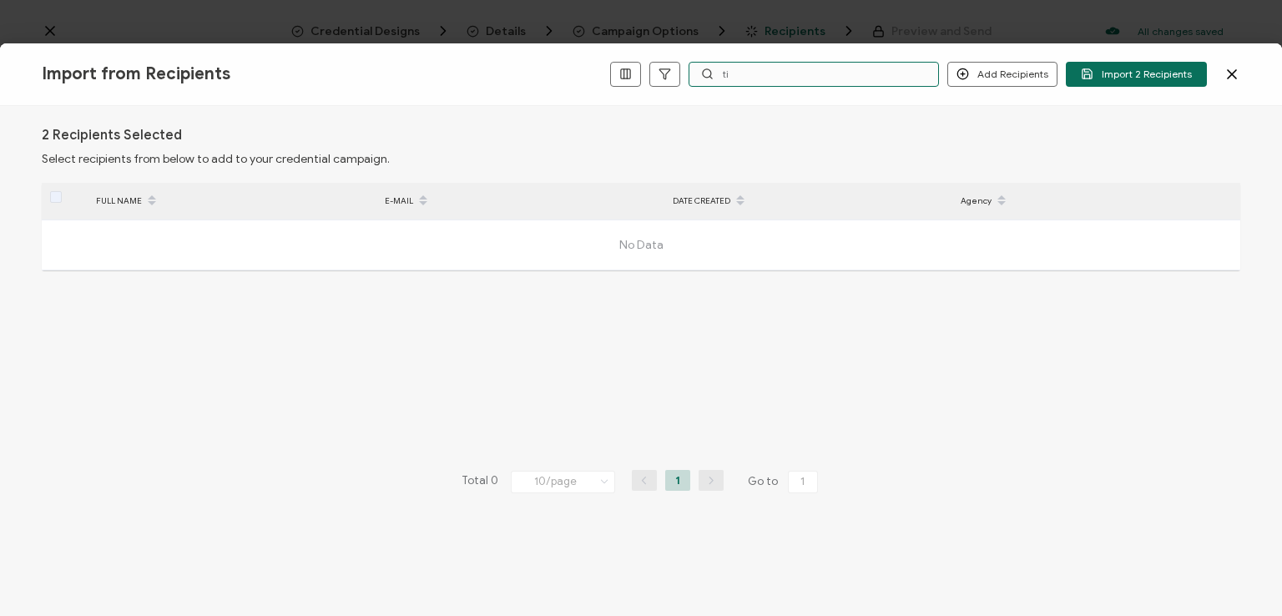
type input "t"
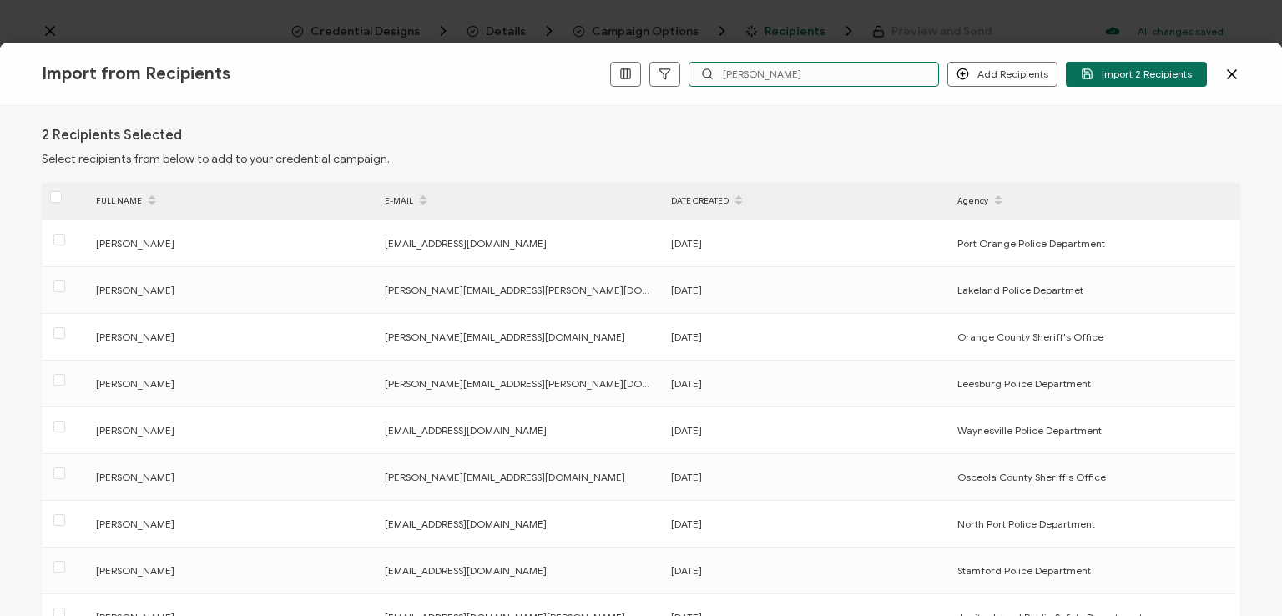
drag, startPoint x: 753, startPoint y: 78, endPoint x: 700, endPoint y: 71, distance: 54.0
click at [700, 71] on input "[PERSON_NAME]" at bounding box center [814, 74] width 250 height 25
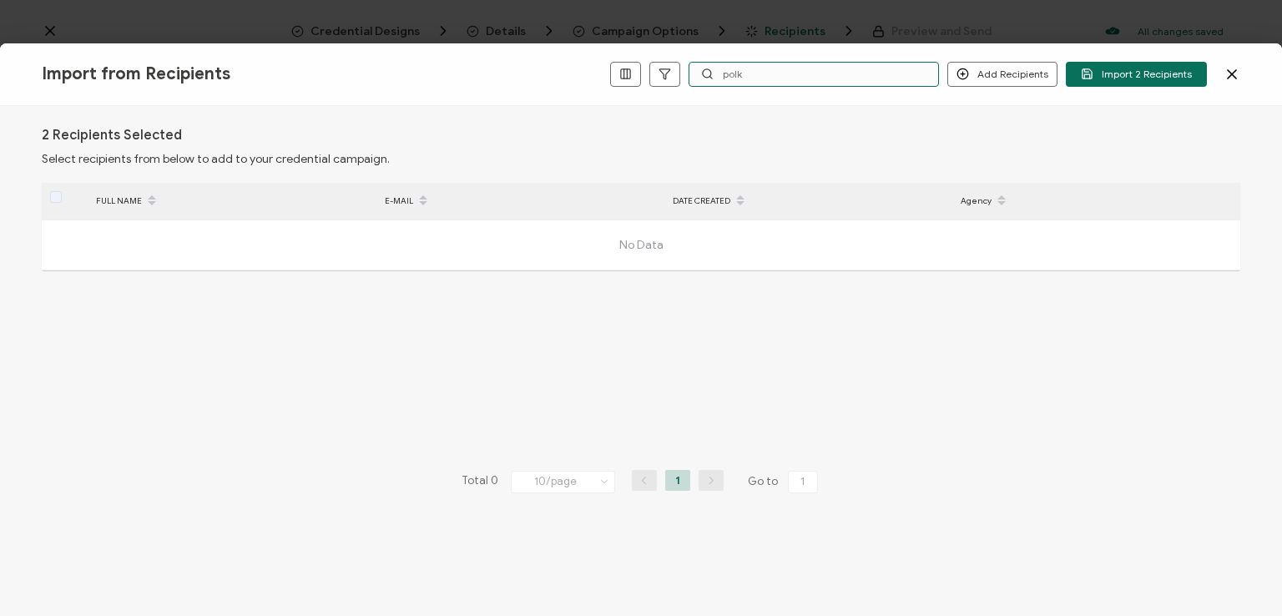
drag, startPoint x: 773, startPoint y: 74, endPoint x: 756, endPoint y: 118, distance: 46.5
click at [743, 110] on div "Import from Recipients Add Recipients Add a Single Recipient Import 2 Recipient…" at bounding box center [641, 329] width 1282 height 573
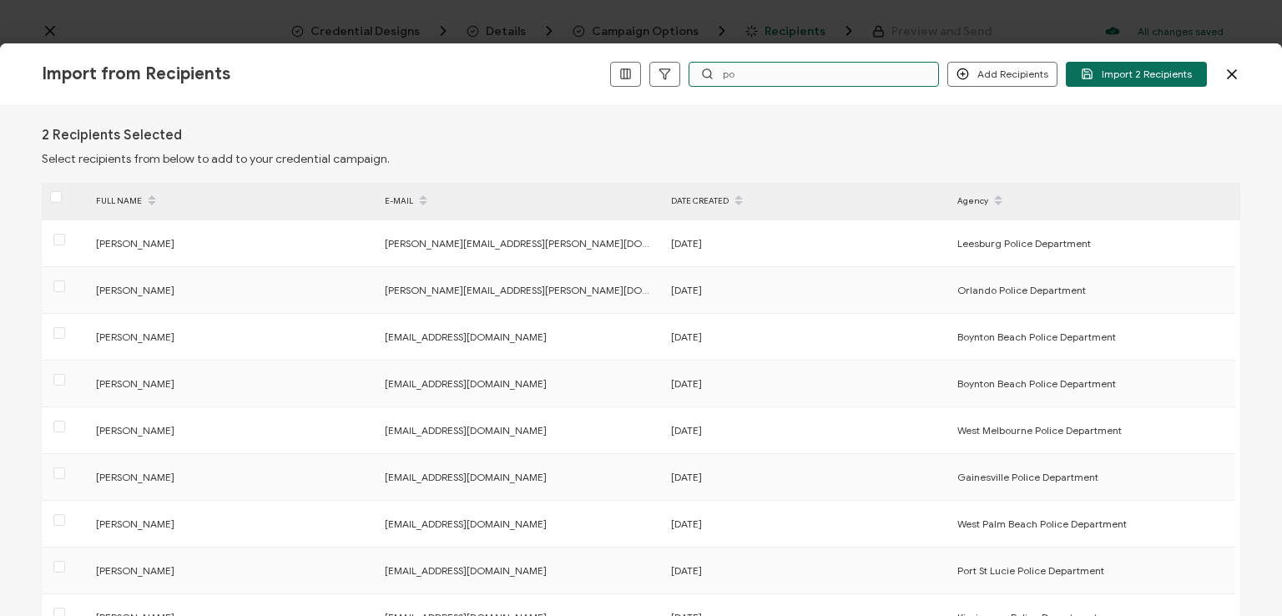
type input "p"
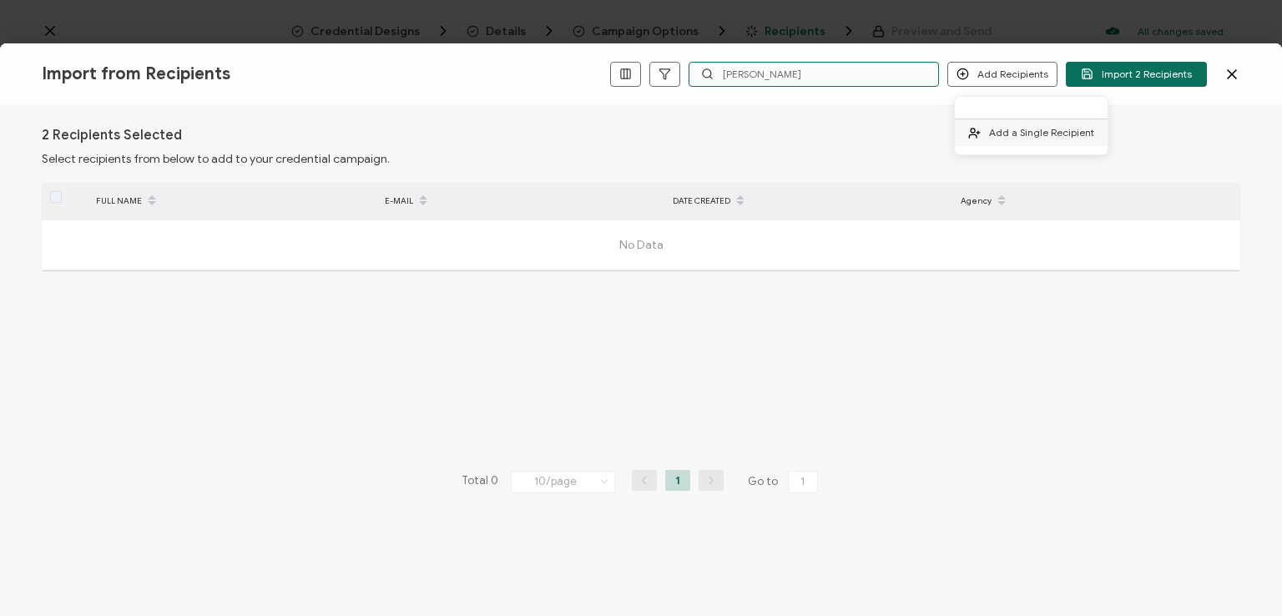
type input "[PERSON_NAME]"
click at [1009, 127] on span "Add a Single Recipient" at bounding box center [1041, 132] width 105 height 13
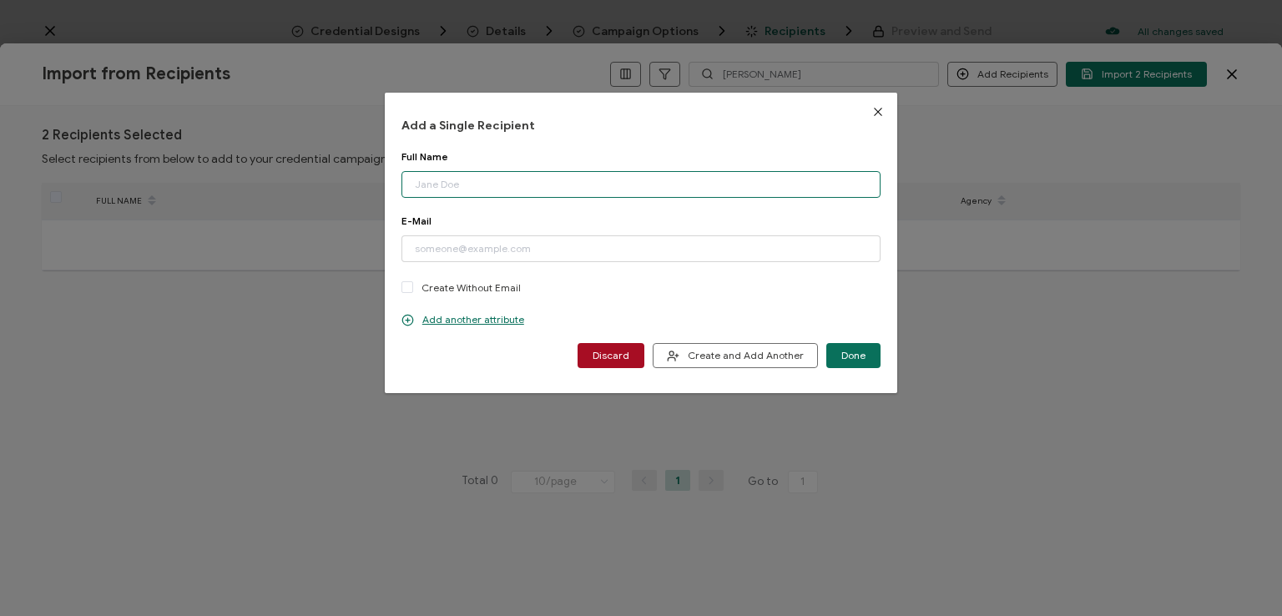
click at [498, 185] on input "dialog" at bounding box center [641, 184] width 479 height 27
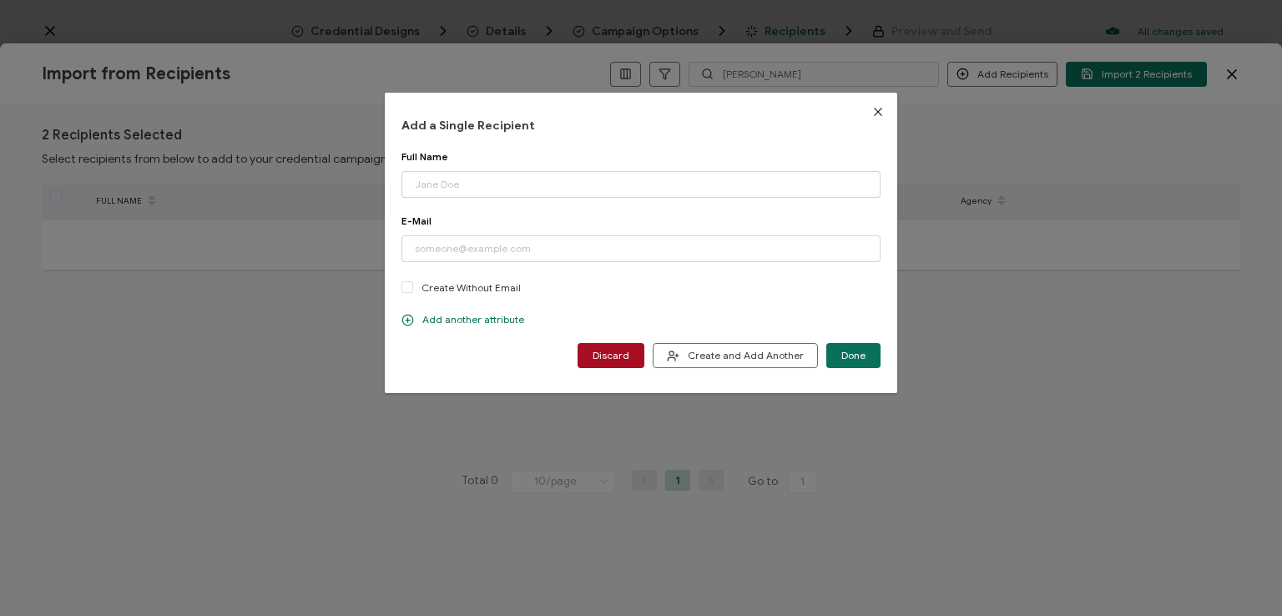
click at [436, 320] on p "Add another attribute" at bounding box center [463, 319] width 123 height 13
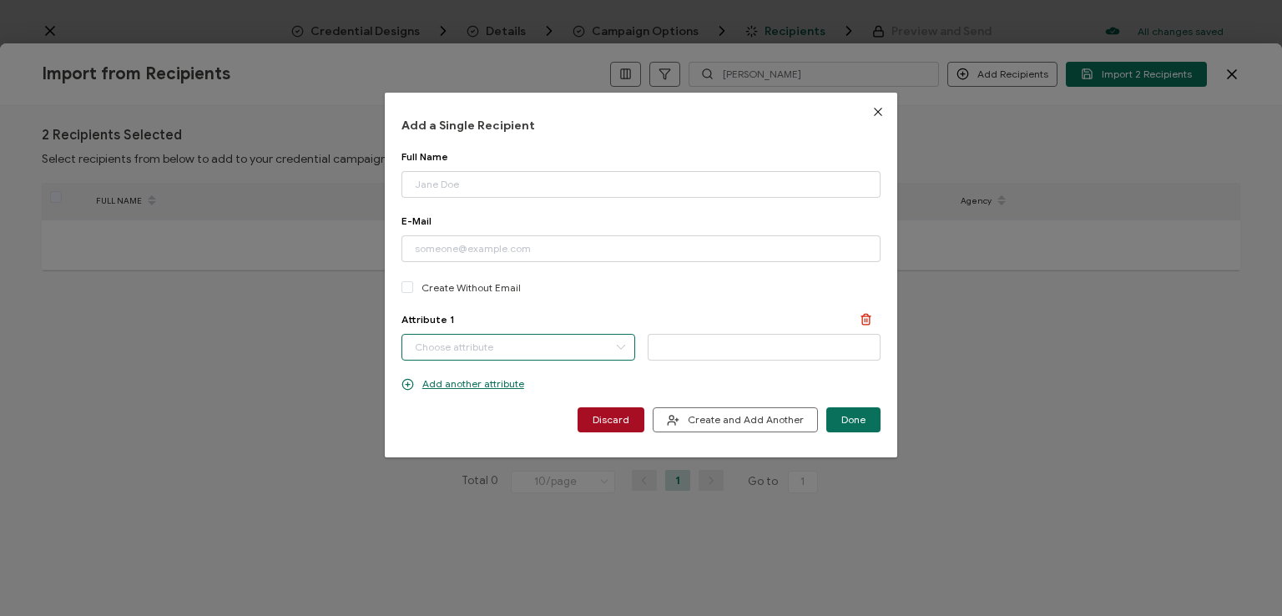
click at [478, 346] on input "dialog" at bounding box center [519, 347] width 234 height 27
click at [476, 445] on li "Agency" at bounding box center [519, 447] width 243 height 28
type input "Agency"
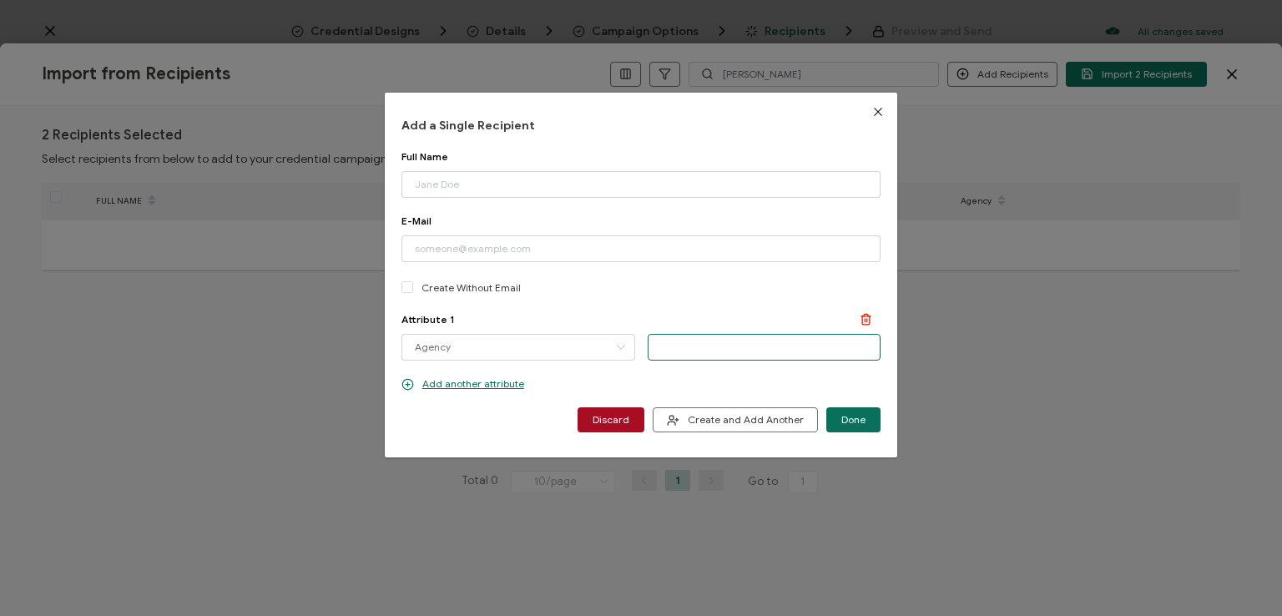
click at [669, 352] on input "dialog" at bounding box center [765, 347] width 234 height 27
type input "Polk County Sheriff's Office"
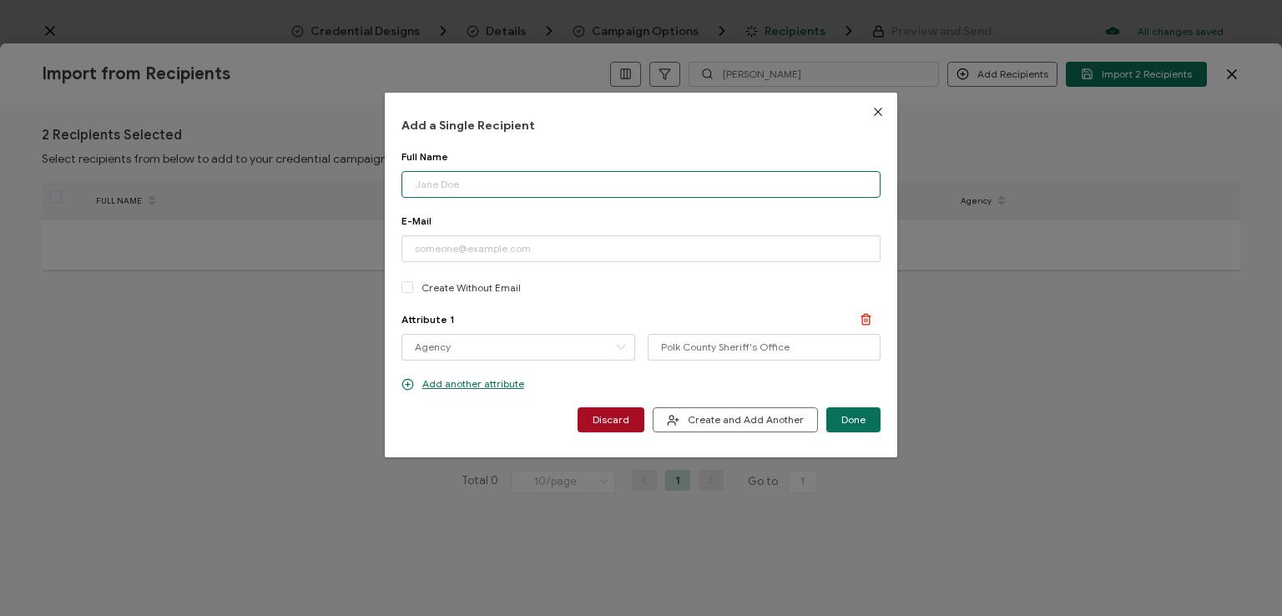
click at [463, 185] on input "dialog" at bounding box center [641, 184] width 479 height 27
type input "[PERSON_NAME]"
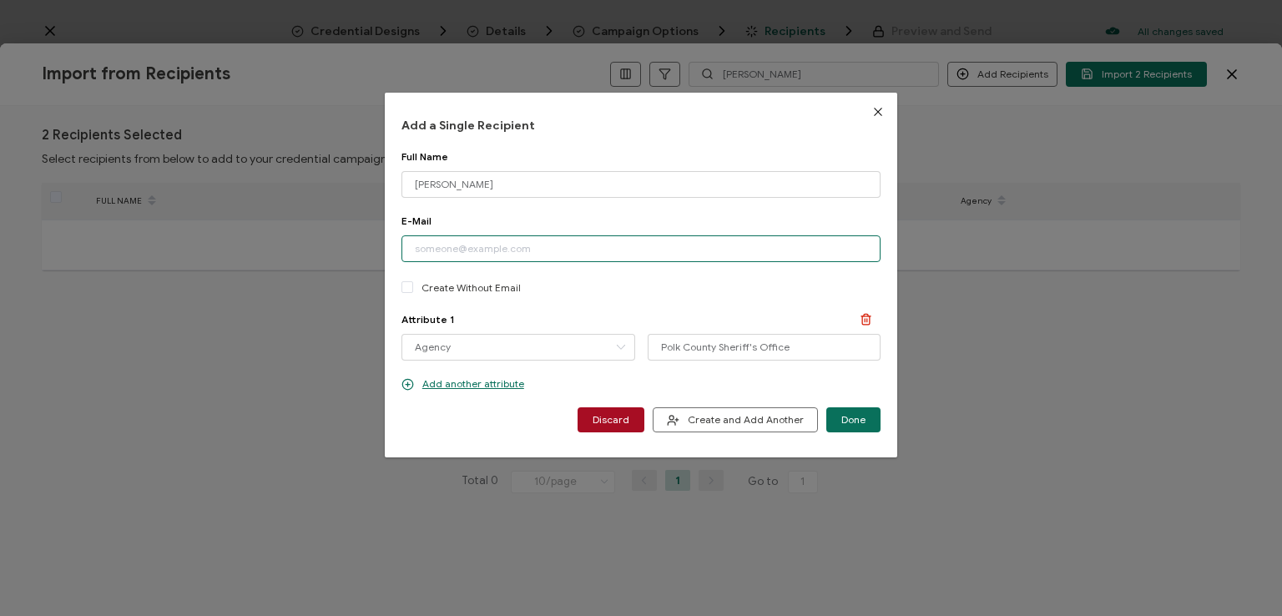
click at [600, 252] on input "dialog" at bounding box center [641, 248] width 479 height 27
paste input "[EMAIL_ADDRESS][DOMAIN_NAME]"
type input "[EMAIL_ADDRESS][DOMAIN_NAME]"
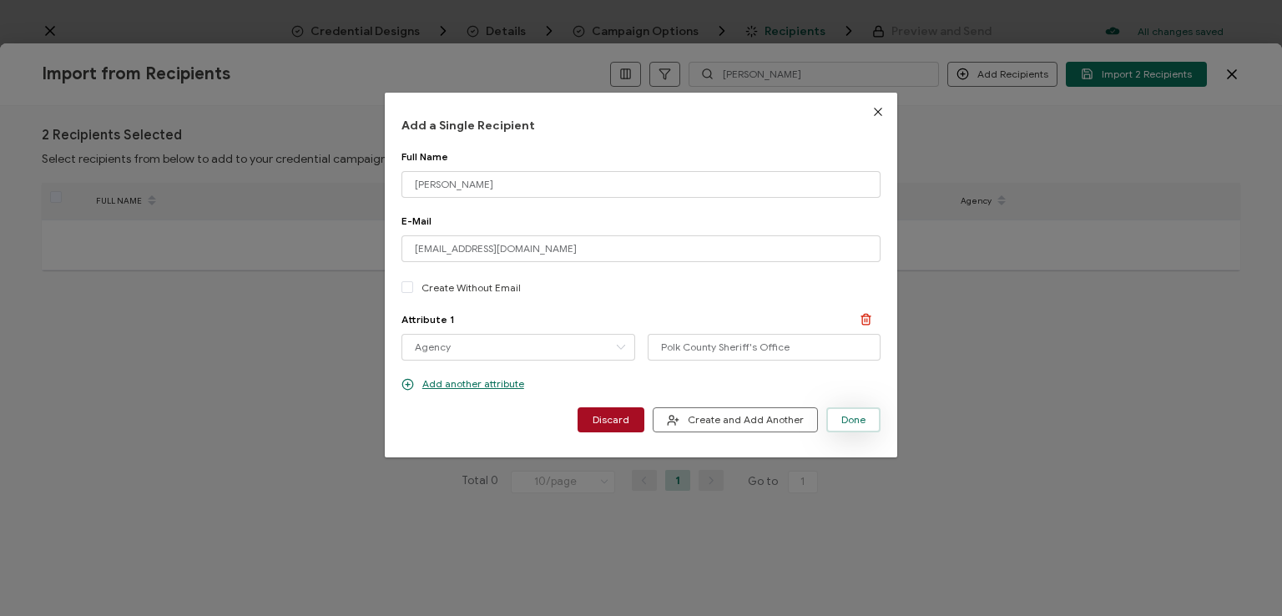
click at [853, 422] on span "Done" at bounding box center [854, 420] width 24 height 10
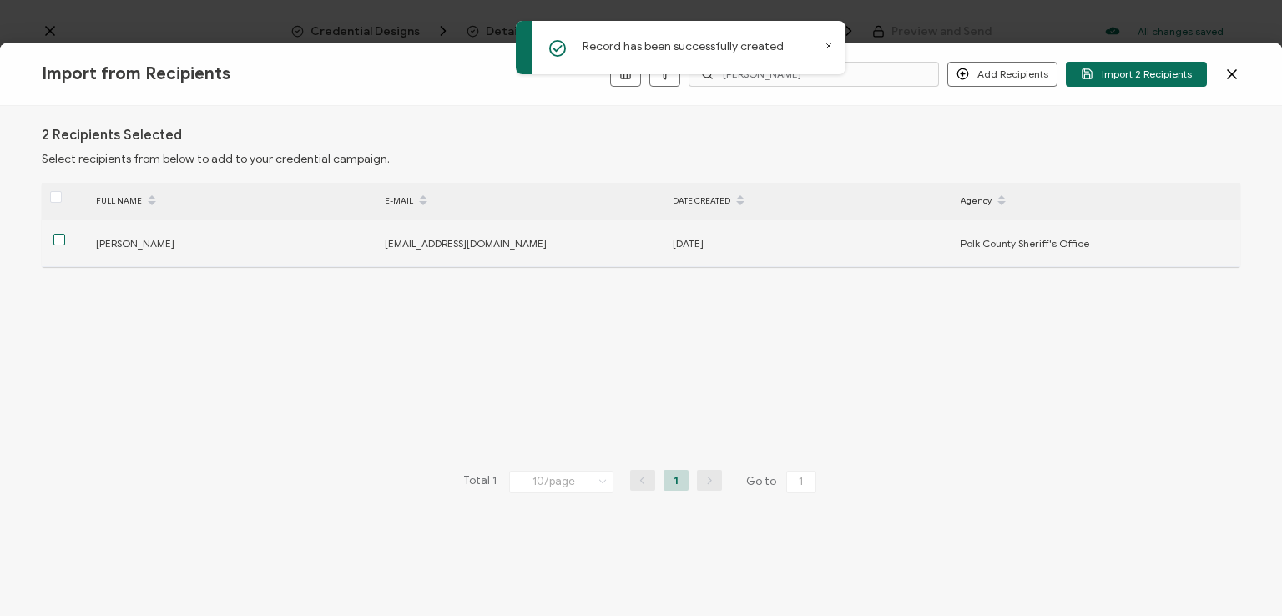
click at [63, 239] on span at bounding box center [59, 240] width 12 height 12
click at [65, 234] on input "checkbox" at bounding box center [65, 234] width 0 height 0
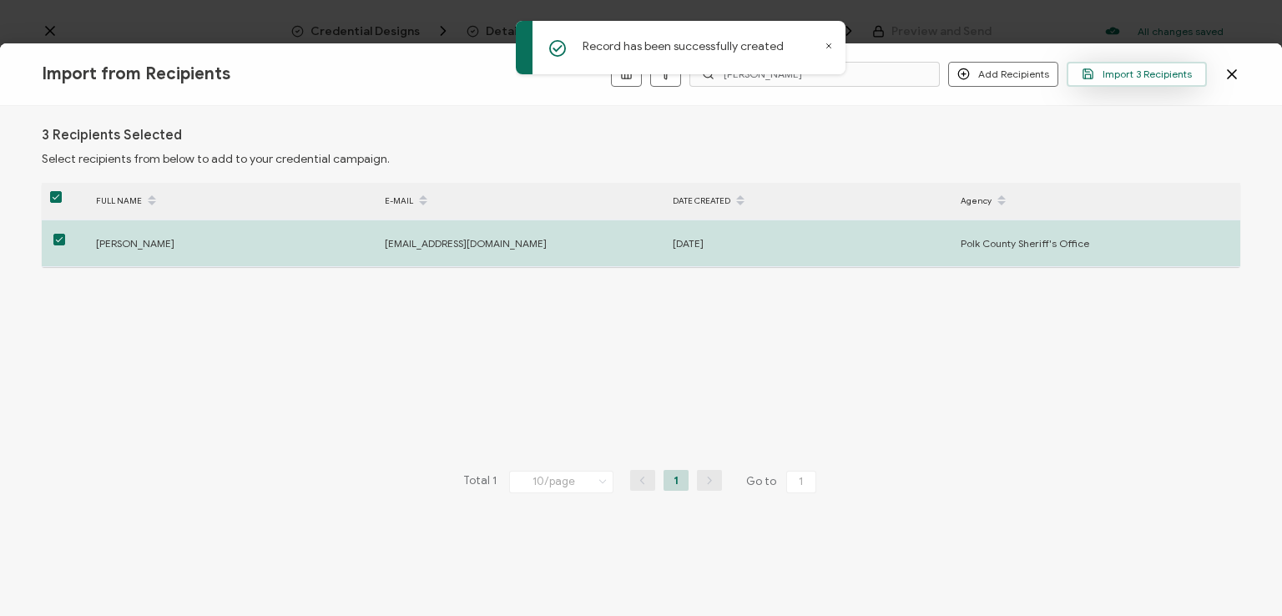
click at [1142, 70] on span "Import 3 Recipients" at bounding box center [1137, 74] width 110 height 13
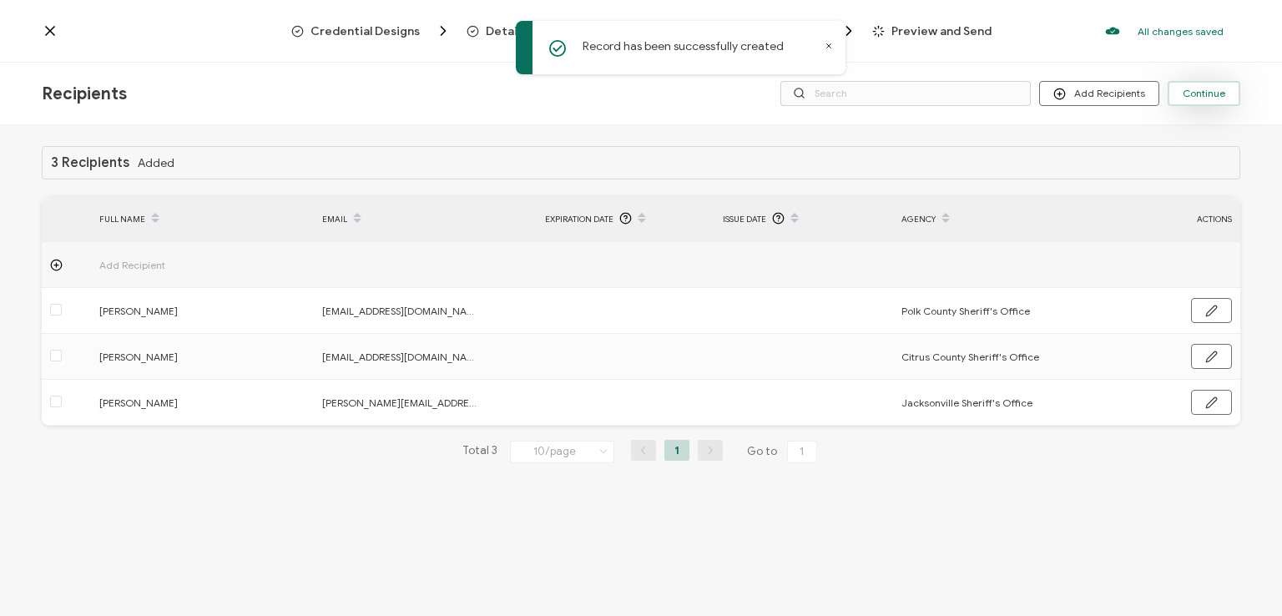
click at [1201, 96] on span "Continue" at bounding box center [1204, 94] width 43 height 10
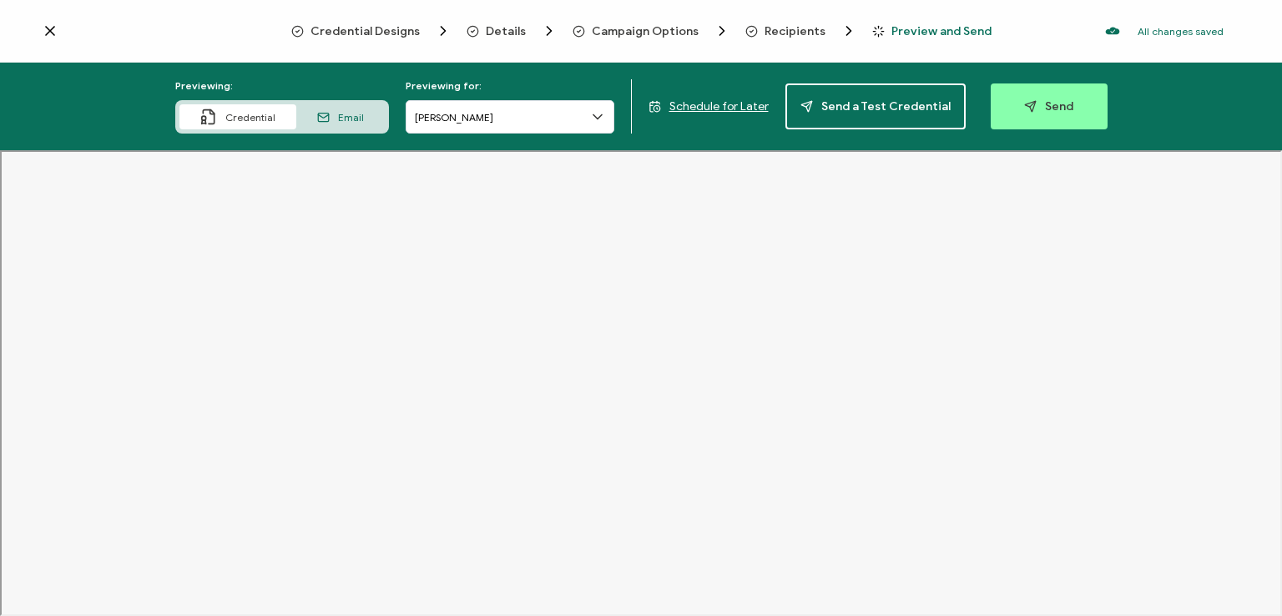
click at [596, 118] on icon at bounding box center [597, 117] width 17 height 17
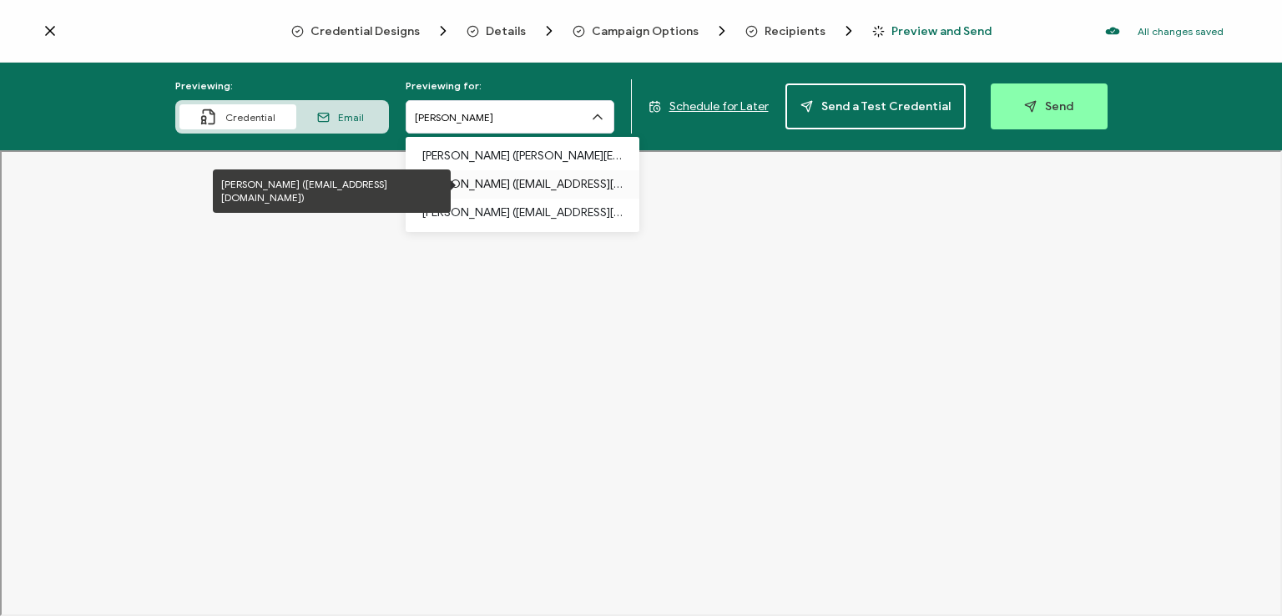
click at [571, 188] on p "[PERSON_NAME] ([EMAIL_ADDRESS][DOMAIN_NAME])" at bounding box center [522, 184] width 200 height 28
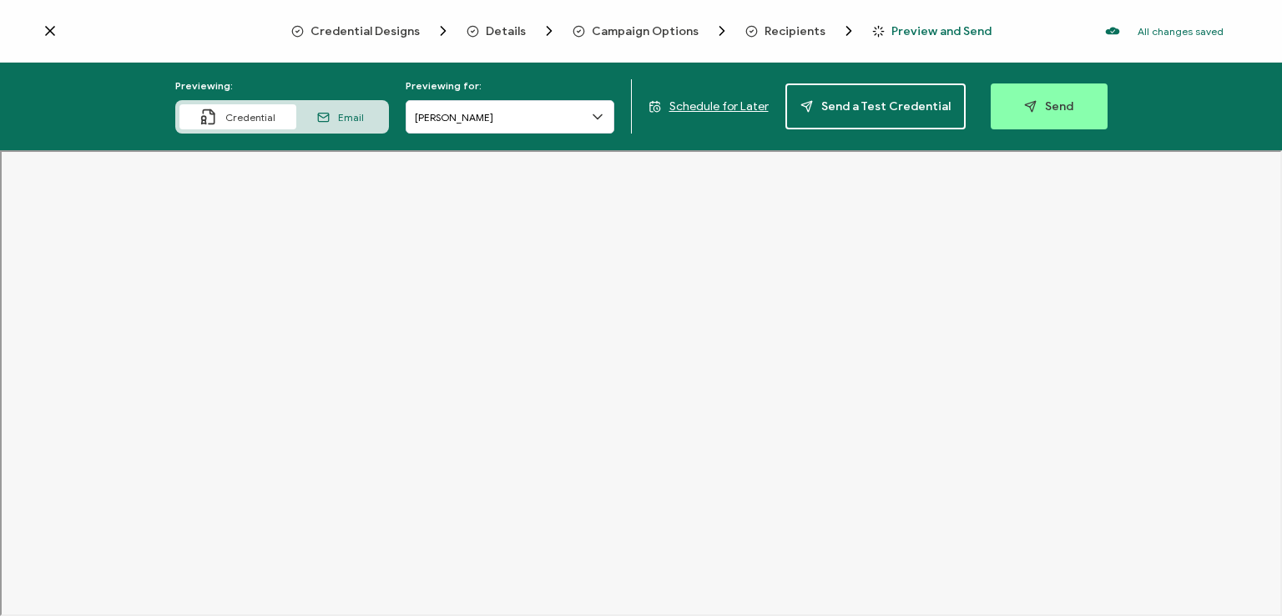
click at [601, 119] on icon at bounding box center [597, 117] width 17 height 17
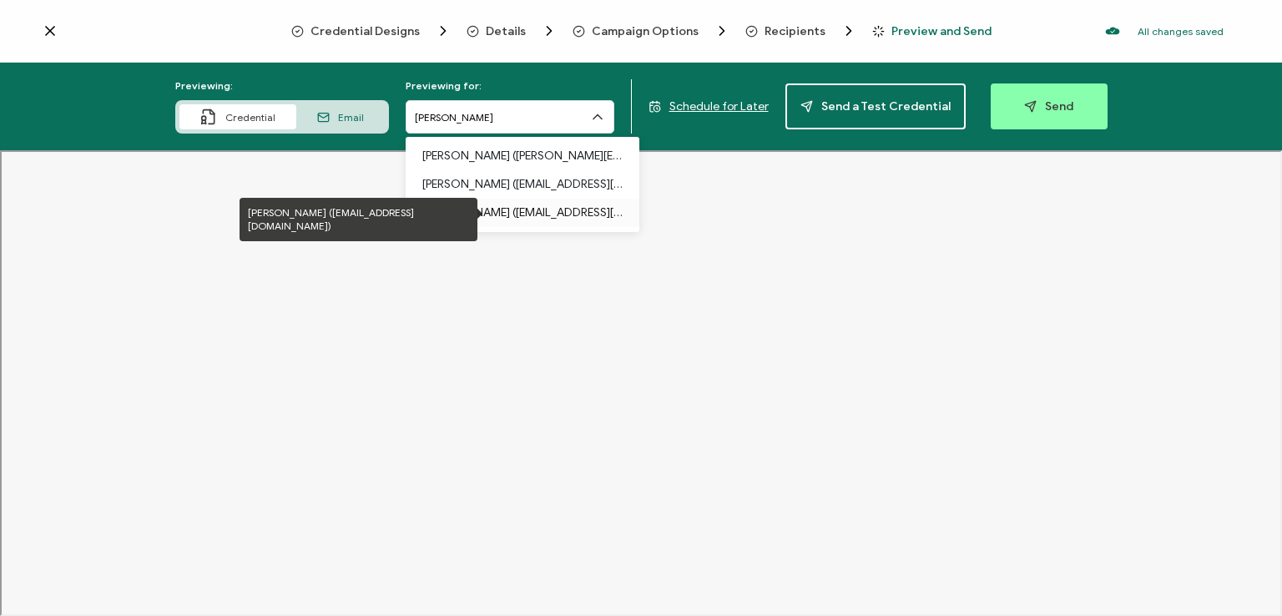
click at [583, 202] on p "[PERSON_NAME] ([EMAIL_ADDRESS][DOMAIN_NAME])" at bounding box center [522, 213] width 200 height 28
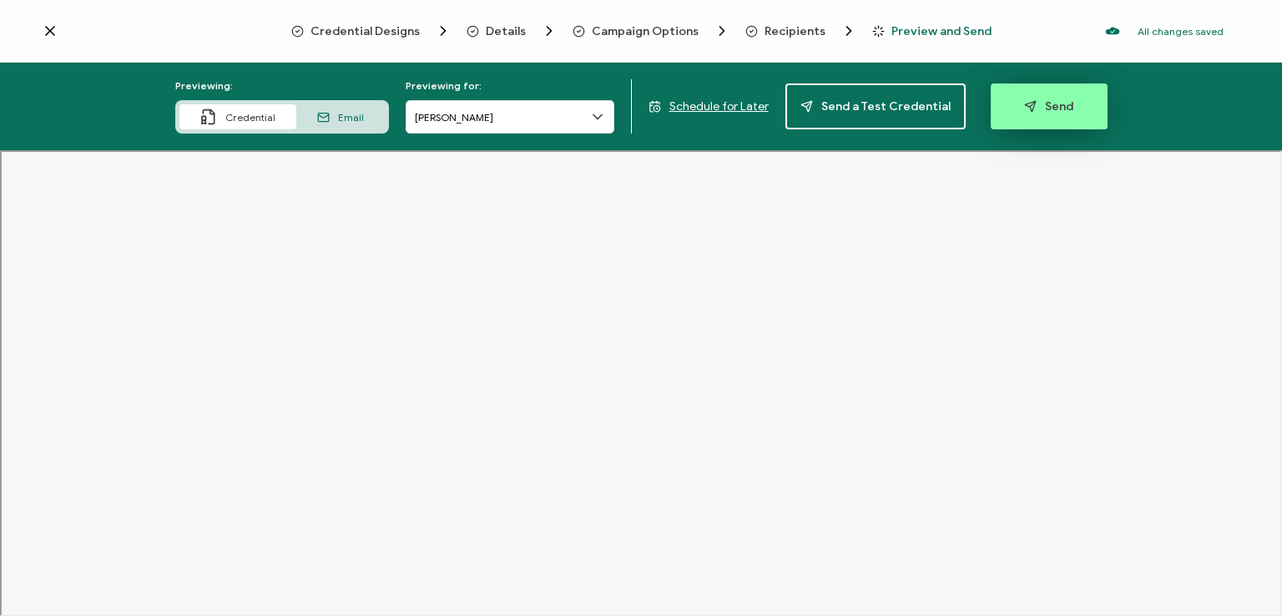
click at [1058, 100] on span "Send" at bounding box center [1048, 106] width 49 height 13
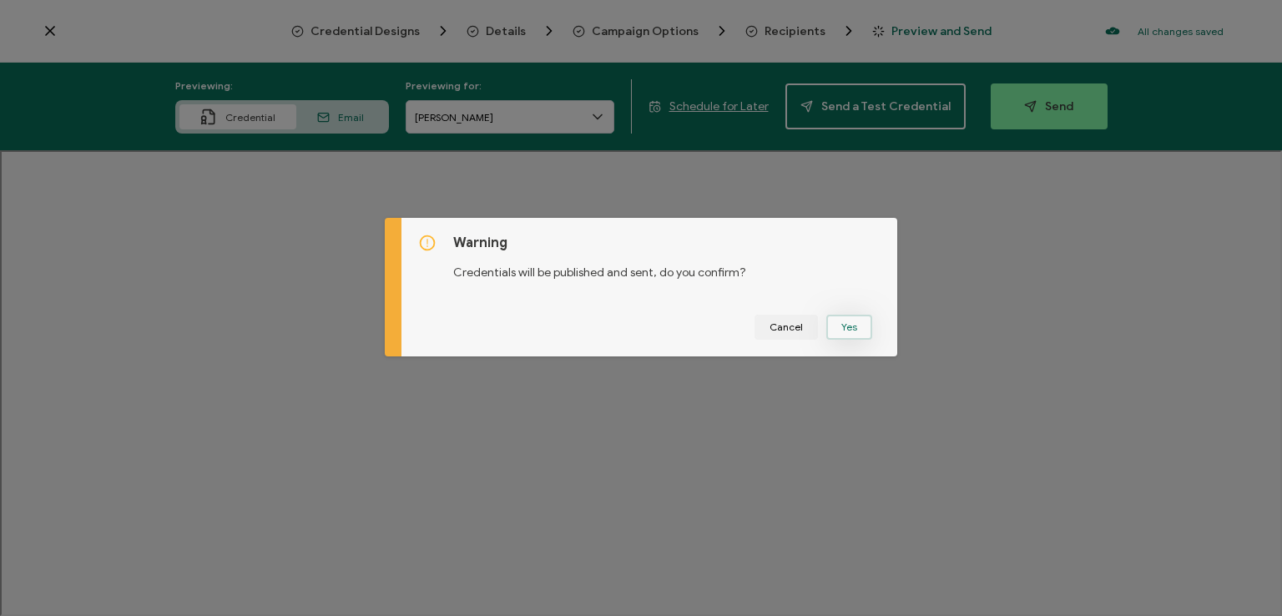
drag, startPoint x: 840, startPoint y: 330, endPoint x: 970, endPoint y: 321, distance: 130.6
click at [842, 330] on button "Yes" at bounding box center [850, 327] width 46 height 25
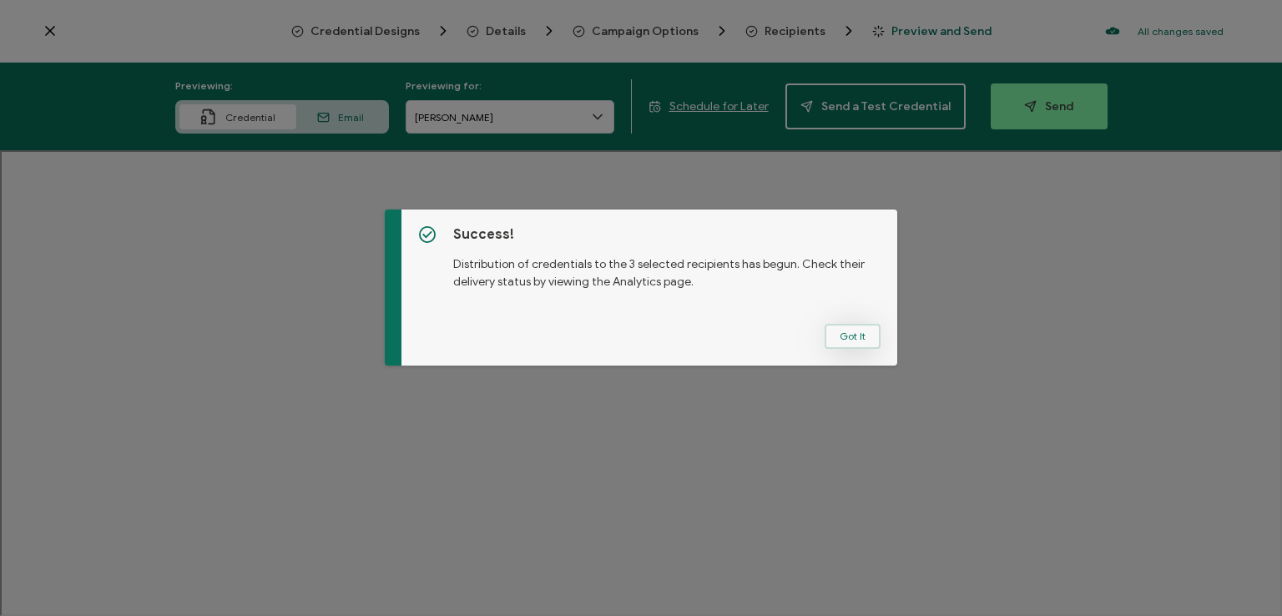
click at [858, 336] on button "Got It" at bounding box center [853, 336] width 56 height 25
